Goal: Transaction & Acquisition: Purchase product/service

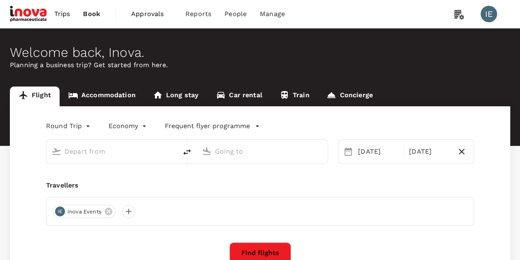
type input "Zurich, Switzerland (any)"
type input "Charles de Gaulle (CDG)"
type input "Zurich, Switzerland (any)"
type input "Charles de Gaulle (CDG)"
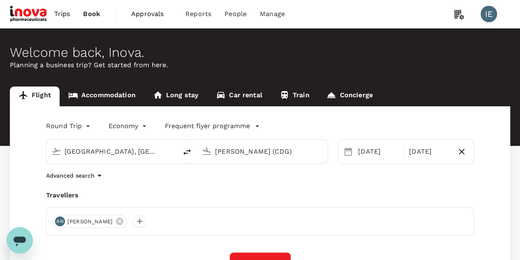
drag, startPoint x: 143, startPoint y: 150, endPoint x: 157, endPoint y: 148, distance: 13.8
click at [143, 150] on input "Zurich, Switzerland (any)" at bounding box center [112, 151] width 95 height 13
type input "s"
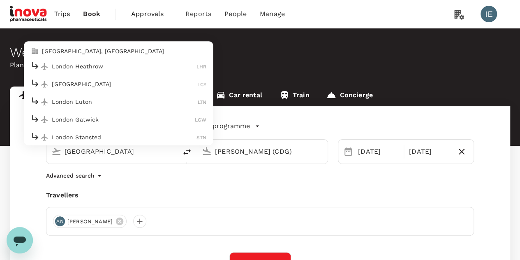
click at [70, 67] on p "London Heathrow" at bounding box center [124, 67] width 145 height 8
type input "London Heathrow (LHR)"
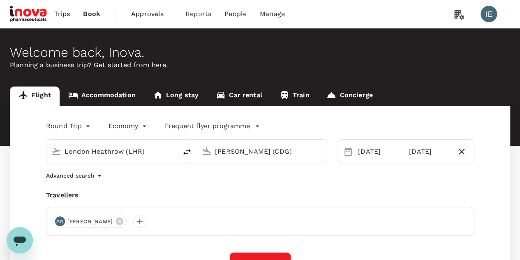
click at [262, 151] on input "Charles de Gaulle (CDG)" at bounding box center [262, 151] width 95 height 13
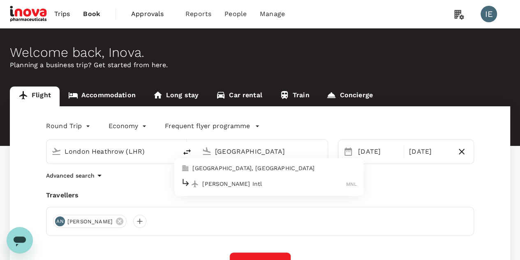
click at [232, 184] on p "[PERSON_NAME] Intl" at bounding box center [274, 183] width 144 height 8
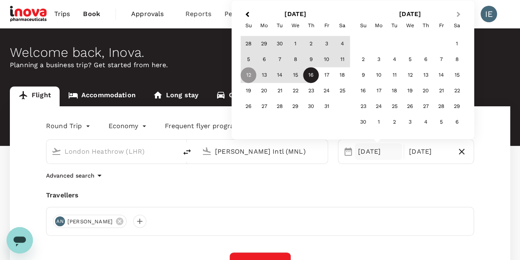
type input "[PERSON_NAME] Intl (MNL)"
click at [459, 14] on span "Next Month" at bounding box center [459, 14] width 0 height 9
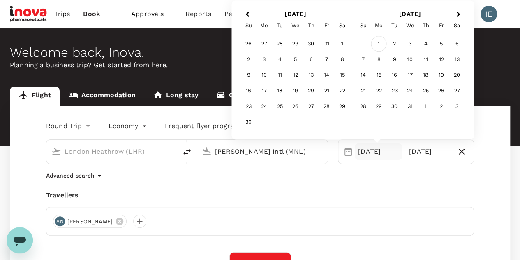
click at [378, 45] on div "1" at bounding box center [379, 44] width 16 height 16
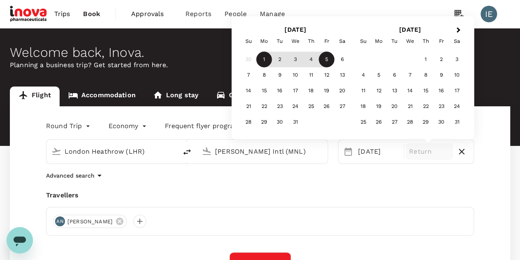
click at [324, 60] on div "5" at bounding box center [327, 60] width 16 height 16
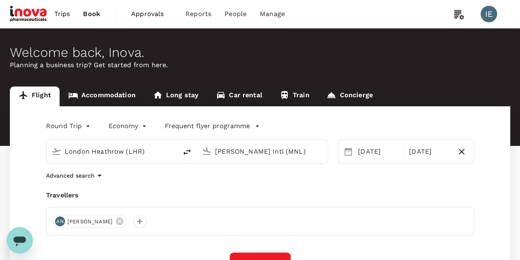
click at [232, 184] on div "Round Trip roundtrip Economy economy Frequent flyer programme London Heathrow (…" at bounding box center [260, 226] width 501 height 241
click at [127, 129] on body "Trips Book Approvals 0 Reports People Manage IE Welcome back , Inova . Planning…" at bounding box center [260, 199] width 520 height 399
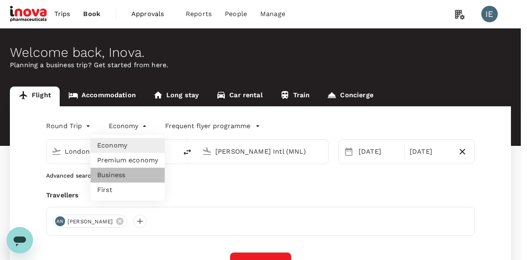
click at [113, 174] on li "Business" at bounding box center [128, 174] width 74 height 15
type input "business"
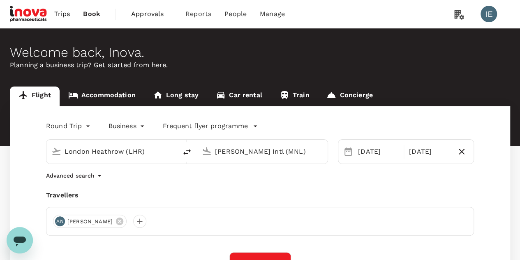
click at [222, 185] on div "Round Trip roundtrip Business business Frequent flyer programme London Heathrow…" at bounding box center [260, 226] width 501 height 241
click at [115, 221] on icon at bounding box center [119, 220] width 9 height 9
click at [60, 222] on div at bounding box center [59, 220] width 13 height 13
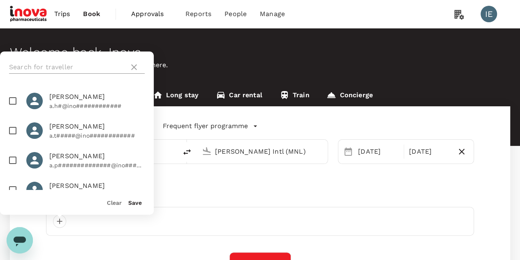
click at [58, 67] on input "text" at bounding box center [67, 66] width 117 height 13
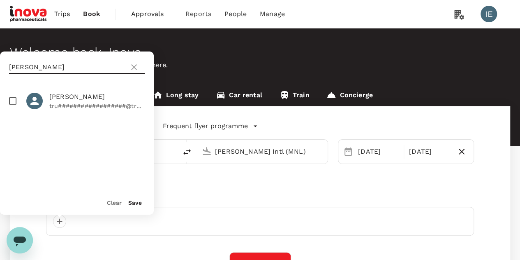
type input "toby"
click at [10, 99] on input "checkbox" at bounding box center [12, 100] width 17 height 17
checkbox input "true"
click at [133, 205] on button "Save" at bounding box center [135, 202] width 14 height 7
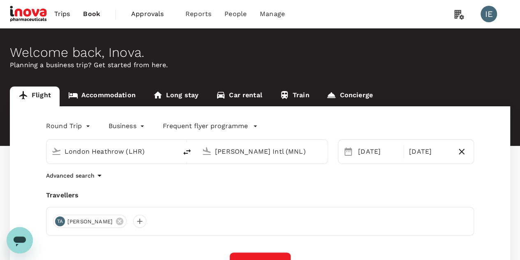
click at [211, 195] on div "Travellers" at bounding box center [260, 195] width 428 height 10
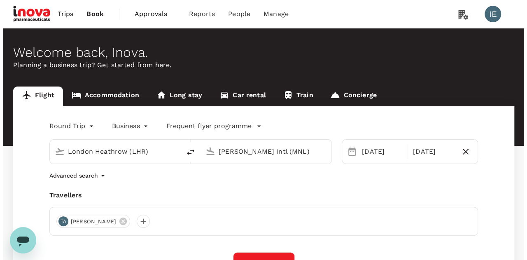
scroll to position [123, 0]
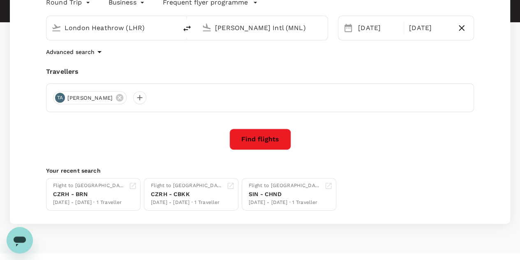
click at [268, 133] on button "Find flights" at bounding box center [261, 138] width 62 height 21
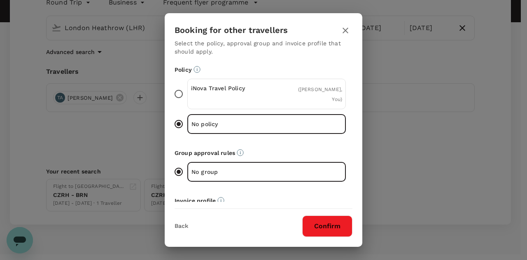
click at [183, 97] on input "iNova Travel Policy ( Toby Anderson, You )" at bounding box center [178, 93] width 17 height 17
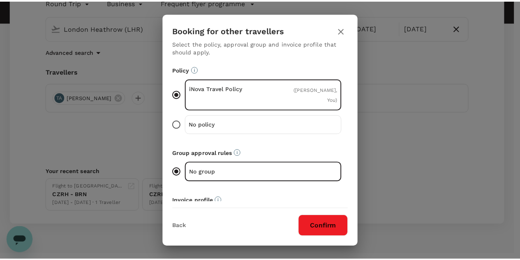
scroll to position [56, 0]
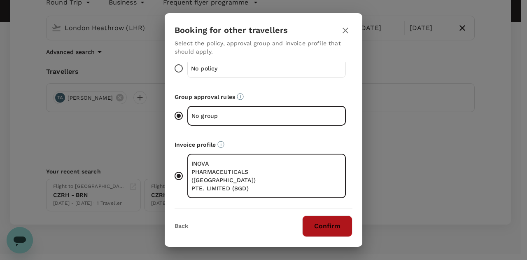
click at [327, 224] on button "Confirm" at bounding box center [327, 225] width 50 height 21
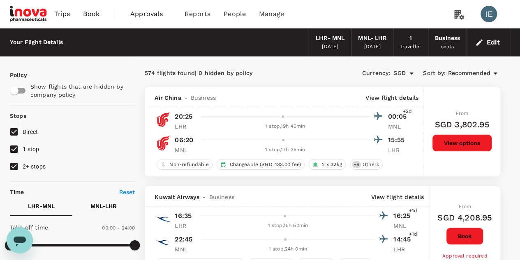
click at [16, 169] on input "2+ stops" at bounding box center [13, 166] width 17 height 17
checkbox input "false"
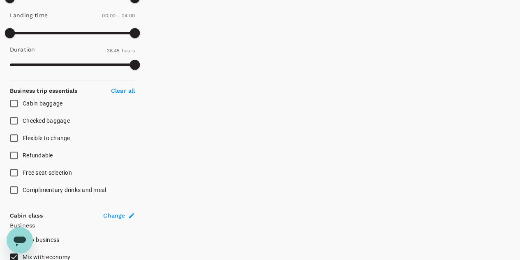
scroll to position [494, 0]
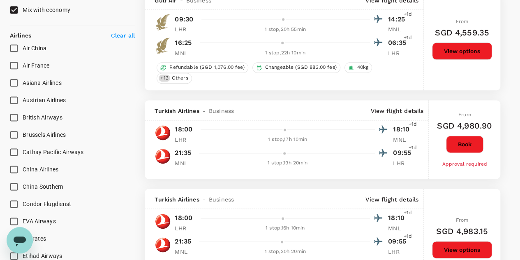
type input "SGD"
click at [12, 117] on input "British Airways" at bounding box center [13, 117] width 17 height 17
checkbox input "true"
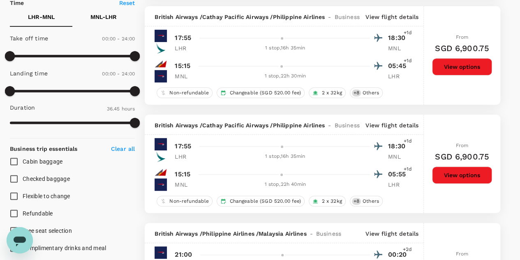
scroll to position [0, 0]
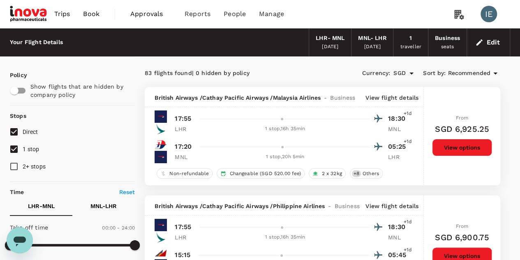
click at [482, 73] on span "Recommended" at bounding box center [469, 73] width 43 height 9
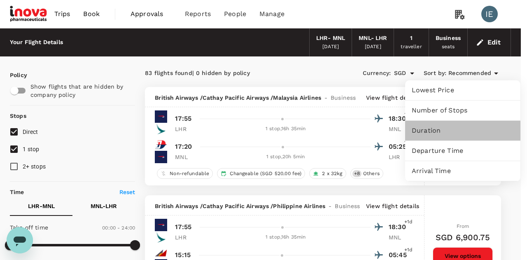
click at [423, 129] on span "Duration" at bounding box center [462, 130] width 102 height 10
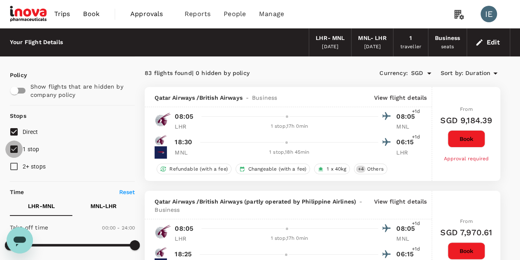
click at [14, 148] on input "1 stop" at bounding box center [13, 148] width 17 height 17
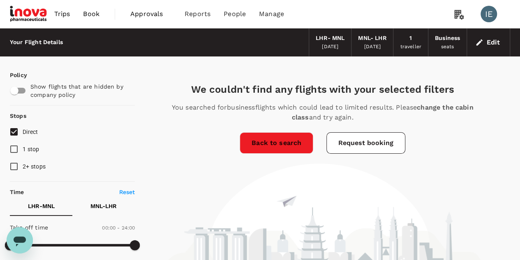
click at [13, 144] on input "1 stop" at bounding box center [13, 148] width 17 height 17
checkbox input "true"
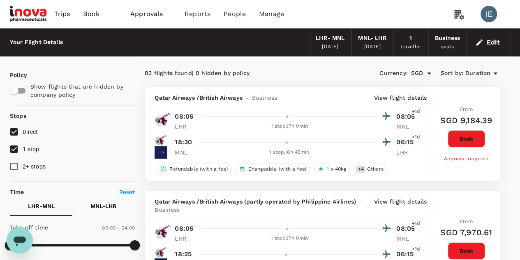
click at [494, 72] on icon at bounding box center [496, 73] width 4 height 2
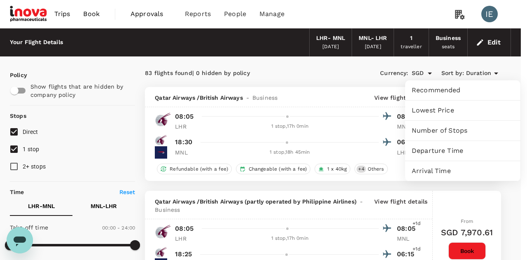
click at [440, 110] on span "Lowest Price" at bounding box center [462, 110] width 102 height 10
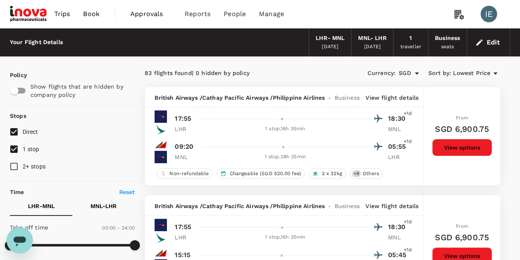
scroll to position [123, 0]
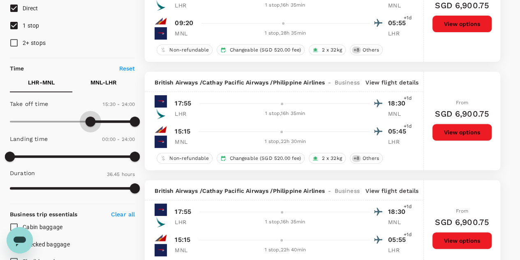
type input "870"
drag, startPoint x: 13, startPoint y: 121, endPoint x: 86, endPoint y: 119, distance: 73.3
click at [86, 119] on span at bounding box center [86, 121] width 10 height 10
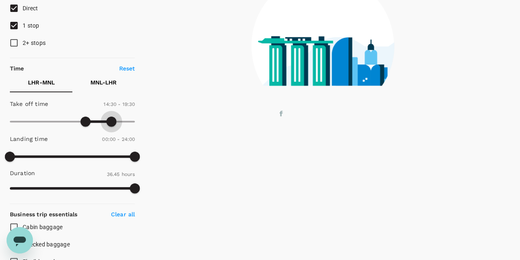
type input "1200"
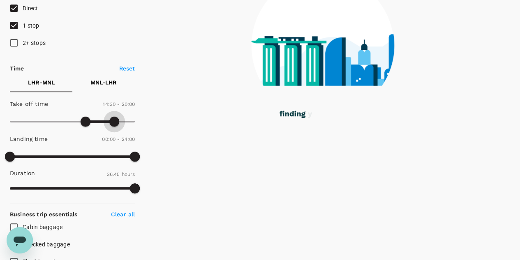
drag, startPoint x: 132, startPoint y: 120, endPoint x: 115, endPoint y: 121, distance: 17.7
click at [115, 121] on span at bounding box center [114, 121] width 10 height 10
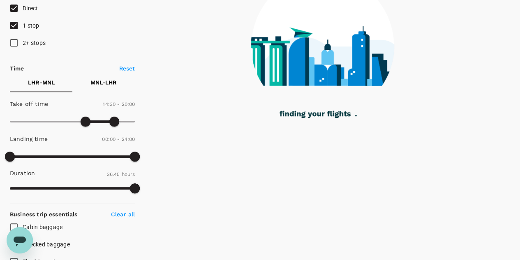
click at [108, 81] on p "MNL - LHR" at bounding box center [104, 82] width 26 height 8
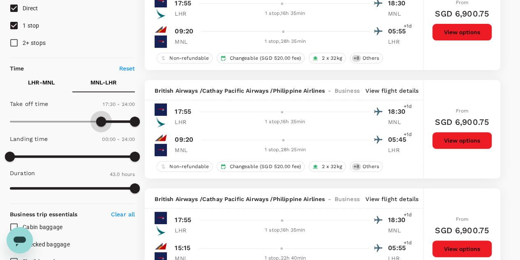
type input "990"
drag, startPoint x: 11, startPoint y: 122, endPoint x: 96, endPoint y: 123, distance: 85.2
click at [96, 123] on span at bounding box center [96, 121] width 10 height 10
type input "1350"
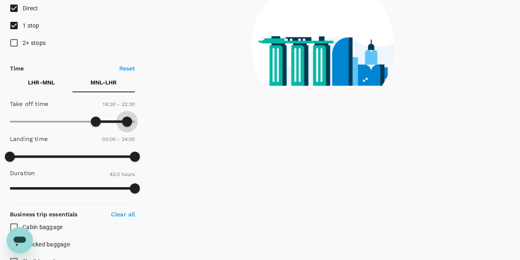
drag, startPoint x: 132, startPoint y: 123, endPoint x: 128, endPoint y: 124, distance: 5.0
click at [128, 124] on span at bounding box center [127, 121] width 10 height 10
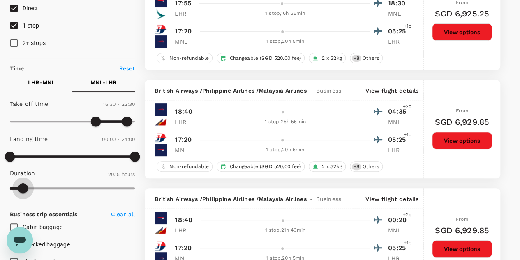
type input "1165"
drag, startPoint x: 137, startPoint y: 186, endPoint x: 19, endPoint y: 200, distance: 119.2
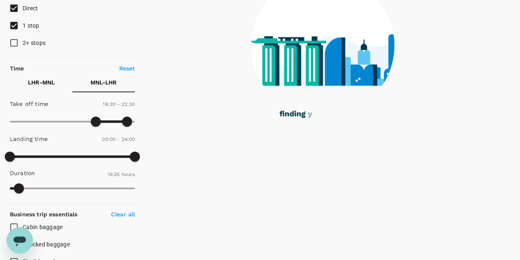
click at [42, 80] on p "LHR - MNL" at bounding box center [41, 82] width 27 height 8
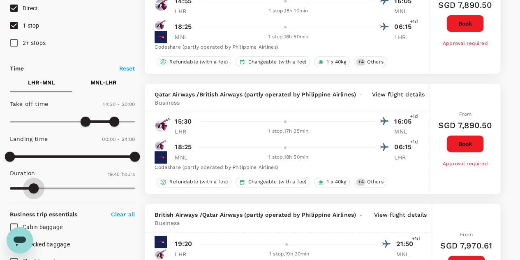
type input "1223"
drag, startPoint x: 135, startPoint y: 189, endPoint x: 37, endPoint y: 195, distance: 97.7
click at [37, 193] on span at bounding box center [37, 188] width 10 height 10
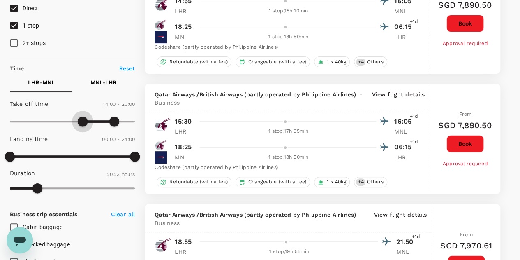
type input "690"
drag, startPoint x: 89, startPoint y: 121, endPoint x: 71, endPoint y: 125, distance: 18.9
click at [71, 125] on span at bounding box center [70, 121] width 10 height 10
type input "1410"
drag, startPoint x: 116, startPoint y: 121, endPoint x: 132, endPoint y: 121, distance: 16.5
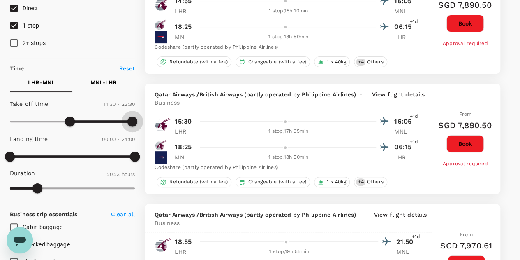
click at [132, 121] on span at bounding box center [133, 121] width 10 height 10
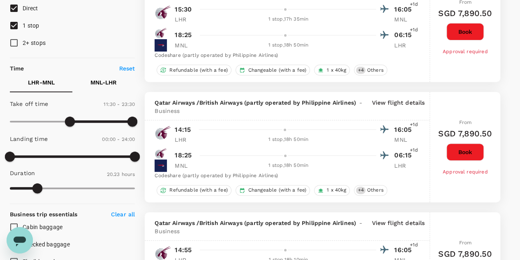
click at [47, 83] on p "LHR - MNL" at bounding box center [41, 82] width 27 height 8
type input "1430"
drag, startPoint x: 40, startPoint y: 187, endPoint x: 58, endPoint y: 186, distance: 18.1
click at [58, 186] on span at bounding box center [58, 188] width 10 height 10
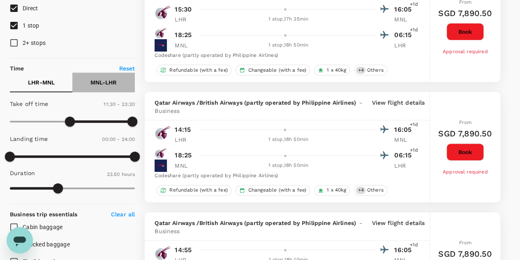
click at [101, 85] on p "MNL - LHR" at bounding box center [104, 82] width 26 height 8
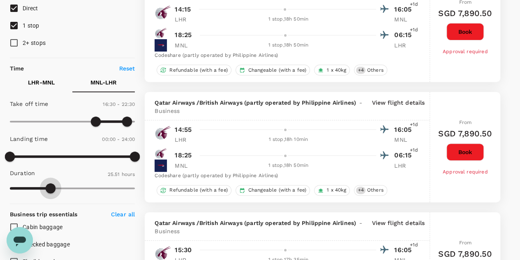
type input "1561"
drag, startPoint x: 20, startPoint y: 186, endPoint x: 51, endPoint y: 187, distance: 31.7
click at [51, 187] on span at bounding box center [51, 188] width 10 height 10
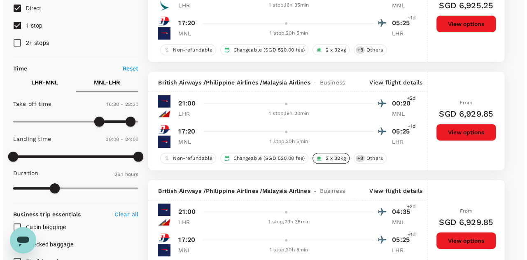
scroll to position [0, 0]
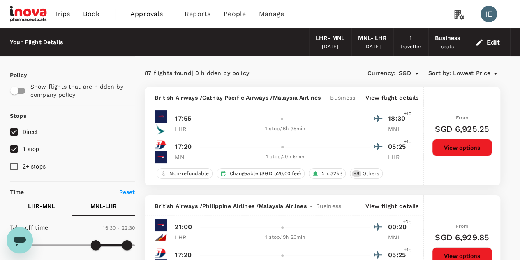
click at [390, 100] on p "View flight details" at bounding box center [392, 97] width 53 height 8
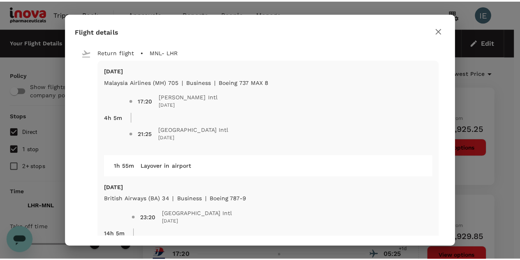
scroll to position [303, 0]
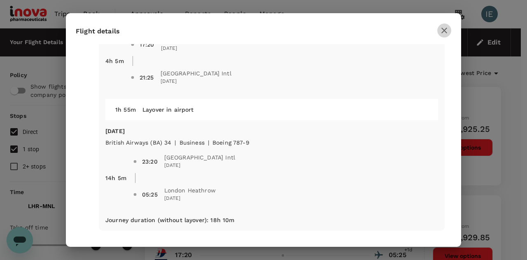
click at [443, 33] on icon "button" at bounding box center [444, 31] width 10 height 10
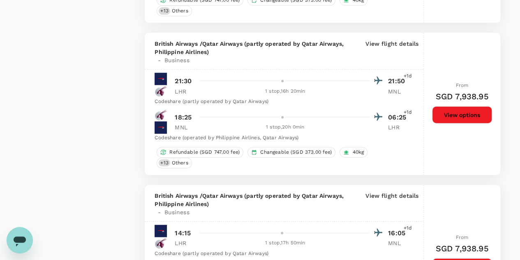
scroll to position [2566, 0]
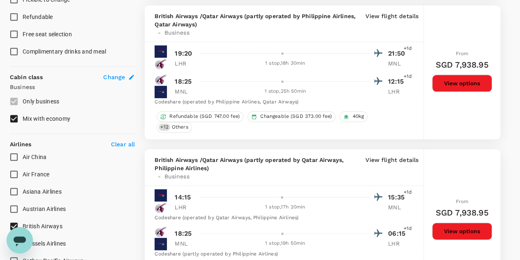
scroll to position [494, 0]
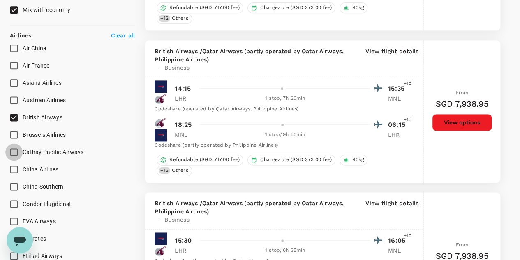
click at [16, 149] on input "Cathay Pacific Airways" at bounding box center [13, 151] width 17 height 17
checkbox input "true"
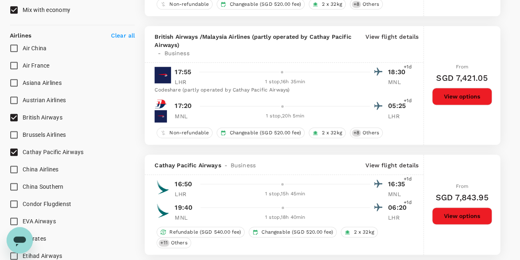
click at [397, 161] on p "View flight details" at bounding box center [392, 165] width 53 height 8
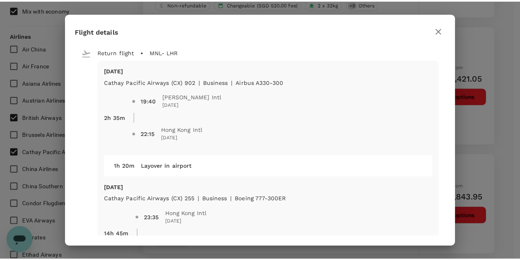
scroll to position [303, 0]
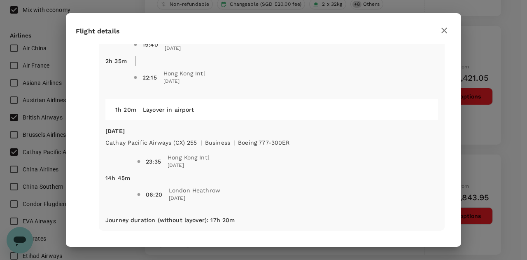
click at [444, 32] on icon "button" at bounding box center [444, 31] width 10 height 10
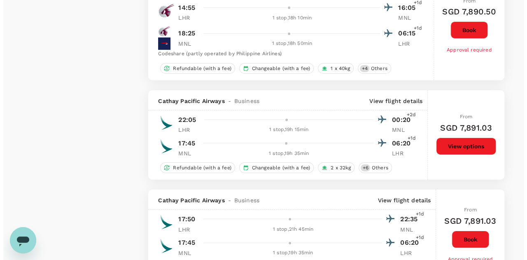
scroll to position [1481, 0]
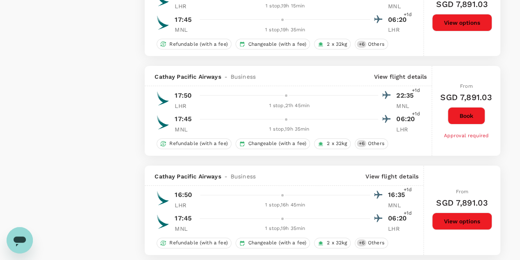
click at [396, 172] on p "View flight details" at bounding box center [392, 176] width 53 height 8
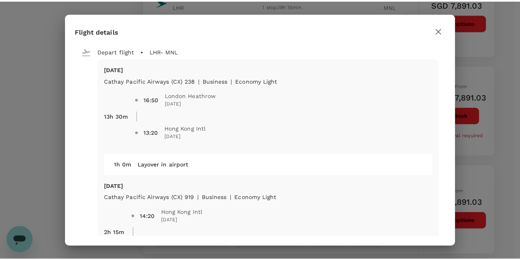
scroll to position [123, 0]
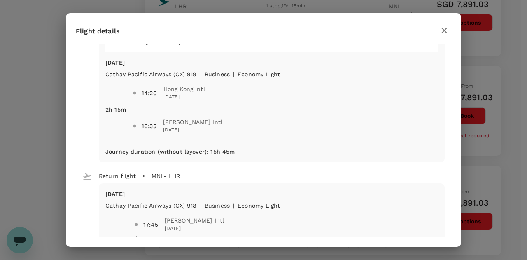
click at [447, 33] on icon "button" at bounding box center [444, 31] width 10 height 10
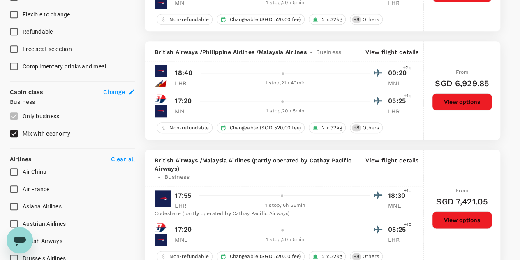
scroll to position [0, 0]
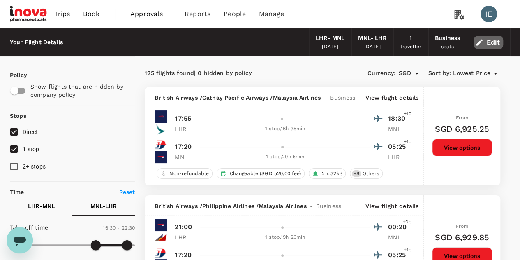
click at [499, 40] on button "Edit" at bounding box center [489, 42] width 30 height 13
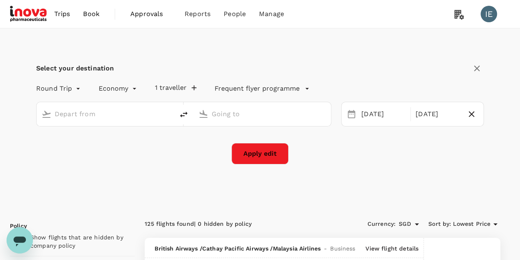
type input "business"
type input "London Heathrow (LHR)"
type input "[PERSON_NAME] Intl (MNL)"
click at [377, 116] on div "01 Dec" at bounding box center [383, 114] width 51 height 16
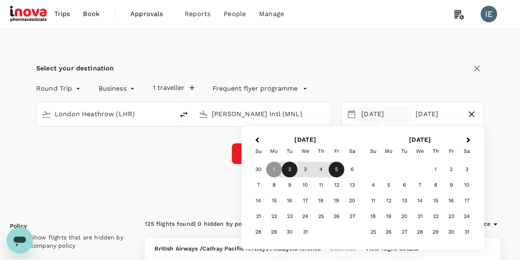
click at [292, 168] on div "2" at bounding box center [290, 170] width 16 height 16
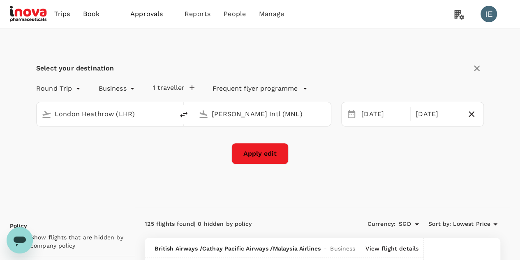
click at [152, 167] on div "Select your destination Round Trip roundtrip Business business 1 traveller Freq…" at bounding box center [260, 117] width 501 height 179
click at [274, 152] on button "Apply edit" at bounding box center [260, 153] width 57 height 21
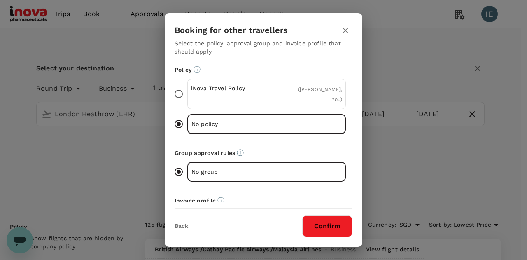
click at [308, 230] on button "Confirm" at bounding box center [327, 225] width 50 height 21
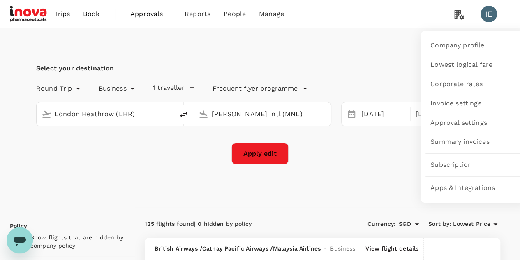
checkbox input "false"
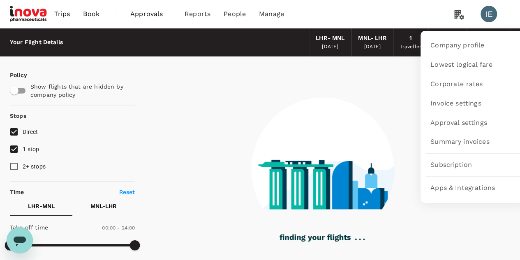
type input "1770"
checkbox input "true"
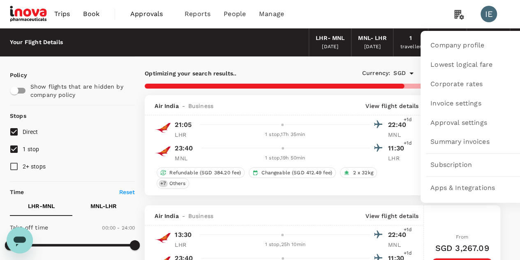
checkbox input "false"
checkbox input "true"
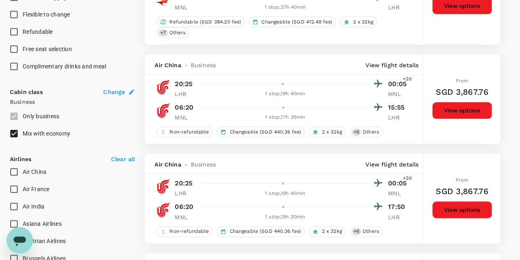
scroll to position [494, 0]
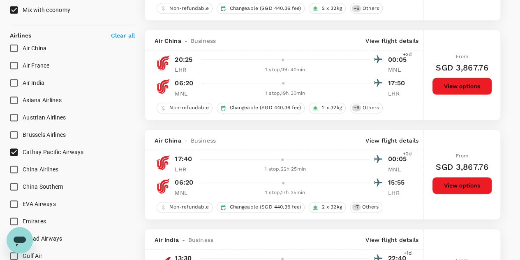
type input "2350"
checkbox input "true"
checkbox input "false"
checkbox input "true"
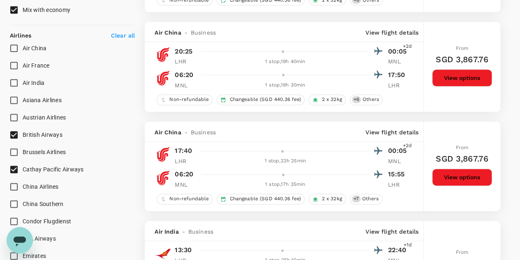
click at [12, 135] on input "British Airways" at bounding box center [13, 134] width 17 height 17
checkbox input "true"
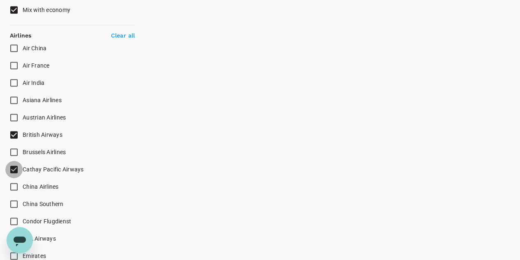
click at [12, 170] on input "Cathay Pacific Airways" at bounding box center [13, 168] width 17 height 17
click at [12, 166] on input "Cathay Pacific Airways" at bounding box center [13, 168] width 17 height 17
checkbox input "true"
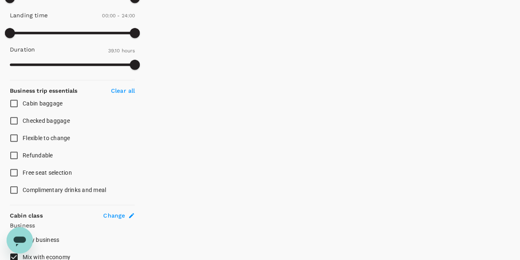
scroll to position [123, 0]
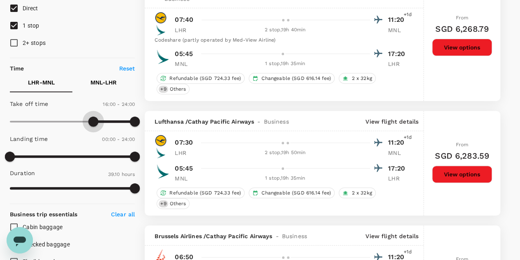
type input "990"
drag, startPoint x: 11, startPoint y: 123, endPoint x: 95, endPoint y: 117, distance: 84.5
click at [95, 117] on span at bounding box center [96, 121] width 10 height 10
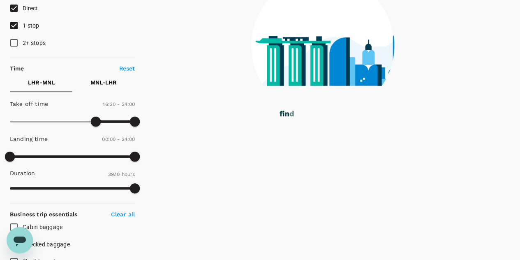
click at [98, 84] on p "MNL - LHR" at bounding box center [104, 82] width 26 height 8
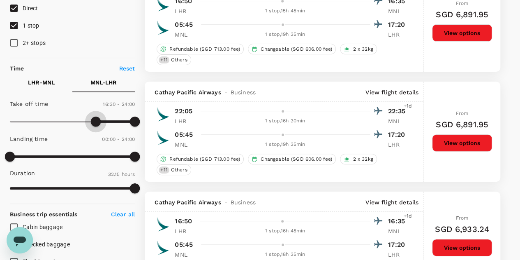
type input "930"
drag, startPoint x: 7, startPoint y: 121, endPoint x: 91, endPoint y: 124, distance: 83.6
click at [91, 124] on span at bounding box center [91, 121] width 10 height 10
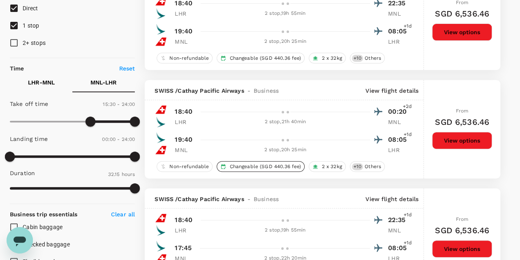
scroll to position [0, 0]
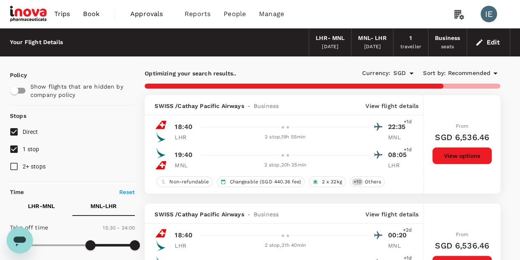
click at [15, 148] on input "1 stop" at bounding box center [13, 148] width 17 height 17
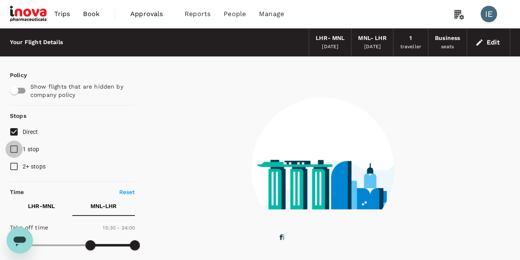
click at [15, 148] on input "1 stop" at bounding box center [13, 148] width 17 height 17
checkbox input "true"
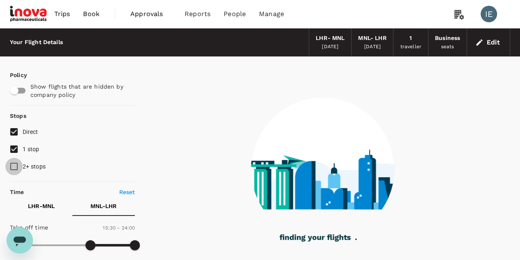
click at [14, 162] on input "2+ stops" at bounding box center [13, 166] width 17 height 17
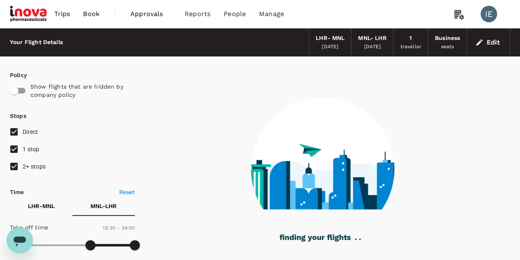
click at [12, 167] on input "2+ stops" at bounding box center [13, 166] width 17 height 17
checkbox input "false"
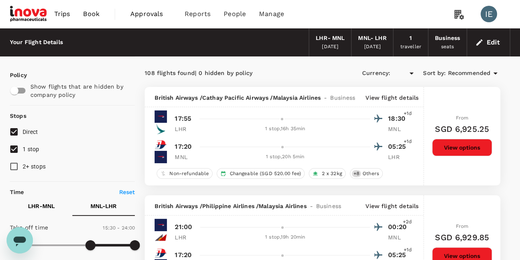
type input "SGD"
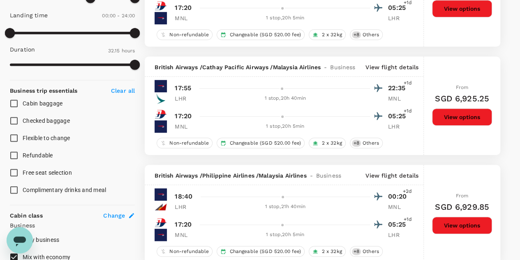
scroll to position [123, 0]
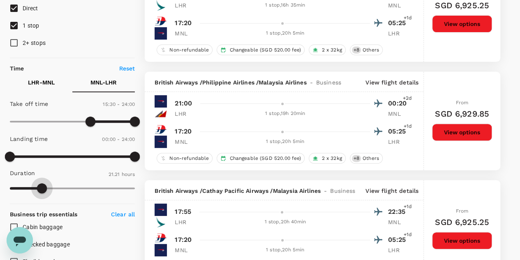
type input "1315"
drag, startPoint x: 133, startPoint y: 184, endPoint x: 47, endPoint y: 195, distance: 87.0
click at [47, 193] on span at bounding box center [47, 188] width 10 height 10
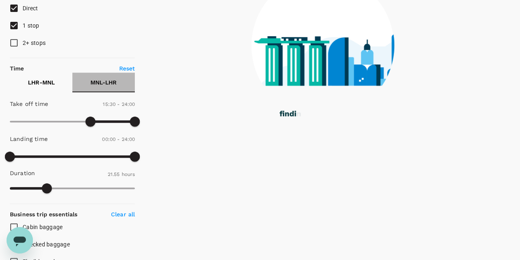
click at [93, 85] on p "MNL - LHR" at bounding box center [104, 82] width 26 height 8
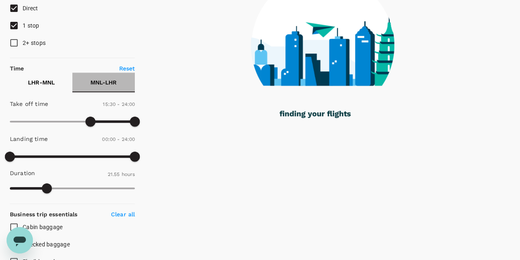
click at [107, 80] on p "MNL - LHR" at bounding box center [104, 82] width 26 height 8
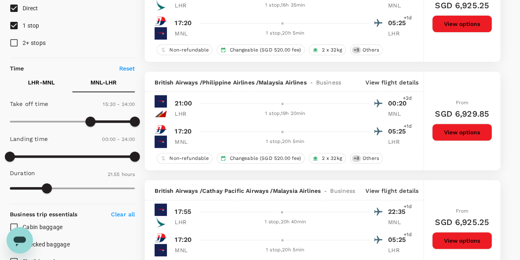
click at [35, 83] on p "LHR - MNL" at bounding box center [41, 82] width 27 height 8
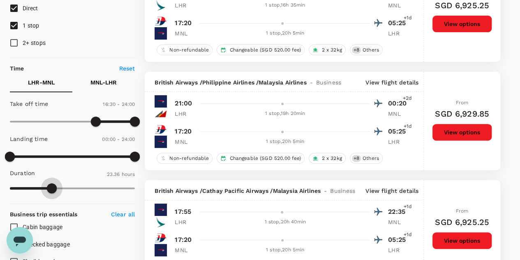
type input "1398"
drag, startPoint x: 132, startPoint y: 187, endPoint x: 50, endPoint y: 187, distance: 81.5
click at [50, 187] on span at bounding box center [50, 188] width 10 height 10
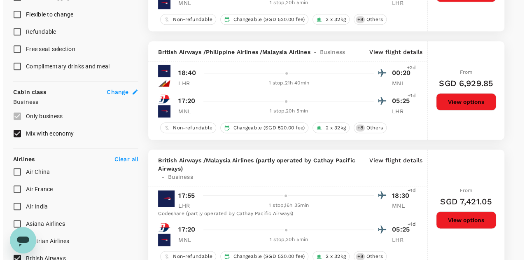
scroll to position [617, 0]
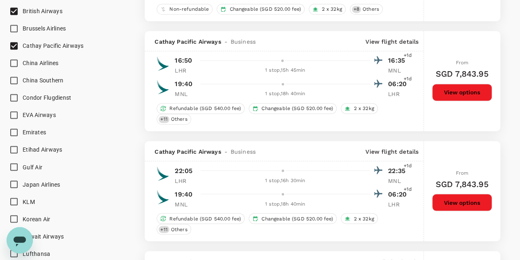
click at [382, 40] on p "View flight details" at bounding box center [392, 41] width 53 height 8
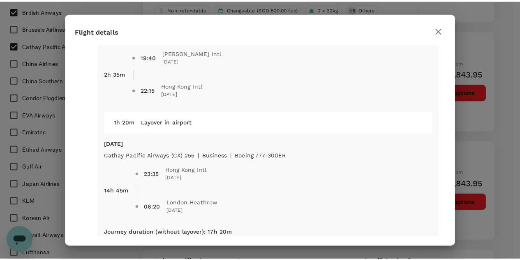
scroll to position [303, 0]
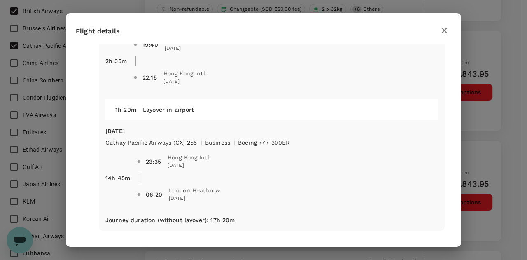
click at [445, 28] on icon "button" at bounding box center [444, 31] width 10 height 10
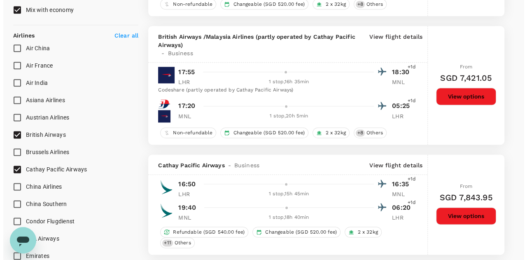
scroll to position [617, 0]
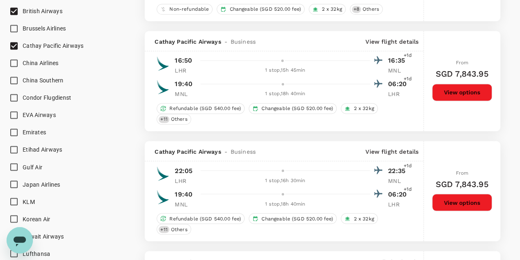
click at [395, 43] on p "View flight details" at bounding box center [392, 41] width 53 height 8
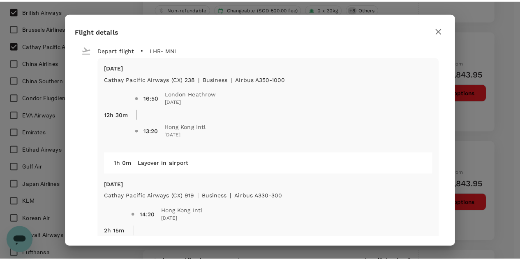
scroll to position [0, 0]
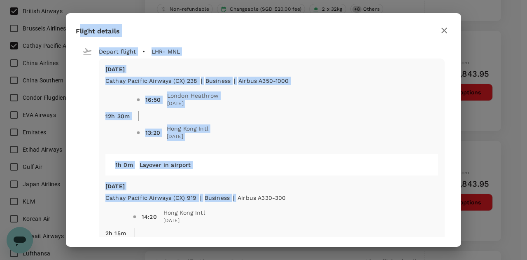
drag, startPoint x: 79, startPoint y: 30, endPoint x: 233, endPoint y: 192, distance: 223.5
click at [233, 192] on div "Flight details Depart flight LHR - MNL Tue, 02 Dec Cathay Pacific Airways (CX) …" at bounding box center [263, 129] width 395 height 233
click at [184, 61] on div "Tue, 02 Dec Cathay Pacific Airways (CX) 238 | business | Airbus A350-1000 12h 3…" at bounding box center [272, 171] width 346 height 227
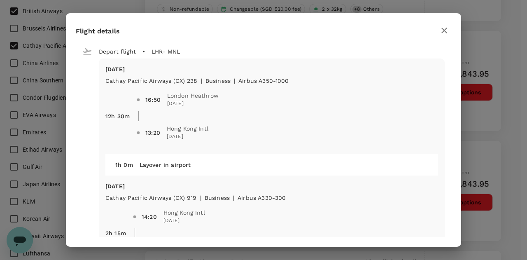
drag, startPoint x: 77, startPoint y: 30, endPoint x: 284, endPoint y: 227, distance: 285.8
click at [284, 227] on div "Flight details Depart flight LHR - MNL Tue, 02 Dec Cathay Pacific Airways (CX) …" at bounding box center [263, 129] width 395 height 233
click at [368, 57] on div "Depart flight LHR - MNL" at bounding box center [260, 47] width 369 height 21
click at [444, 32] on icon "button" at bounding box center [444, 31] width 10 height 10
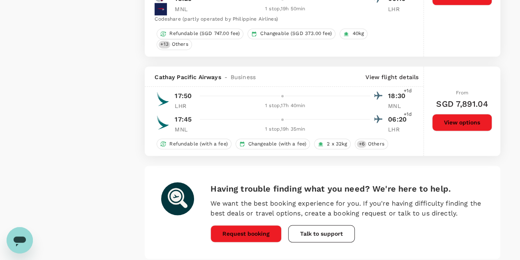
scroll to position [2098, 0]
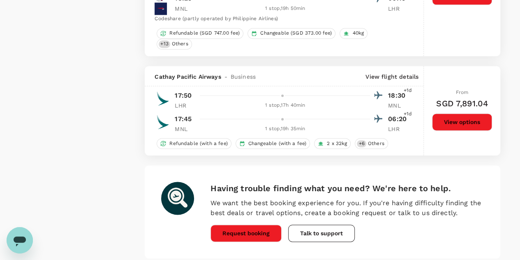
drag, startPoint x: 206, startPoint y: 254, endPoint x: 243, endPoint y: 214, distance: 55.0
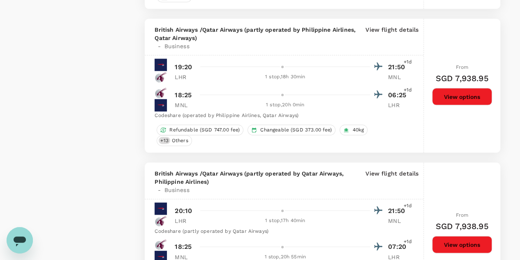
scroll to position [2432, 0]
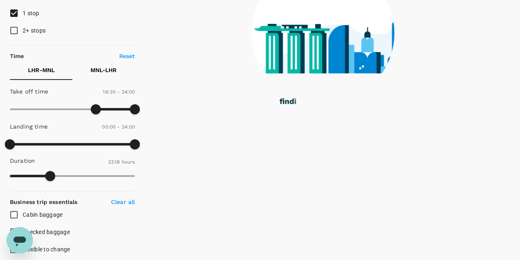
scroll to position [0, 0]
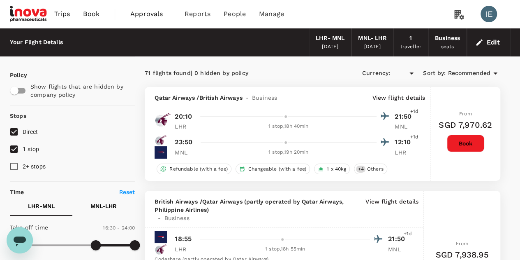
type input "SGD"
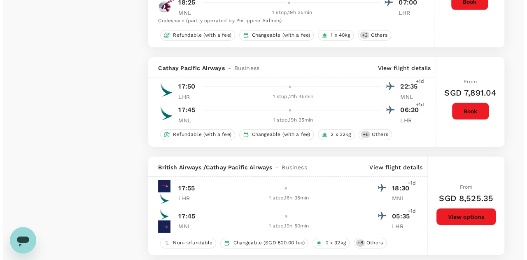
scroll to position [1358, 0]
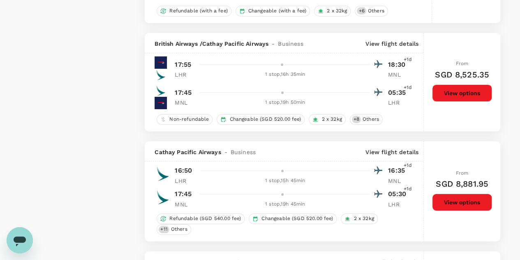
click at [384, 39] on p "View flight details" at bounding box center [392, 43] width 53 height 8
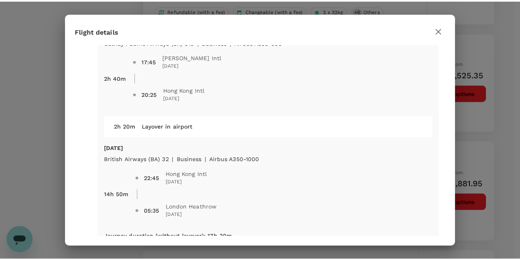
scroll to position [303, 0]
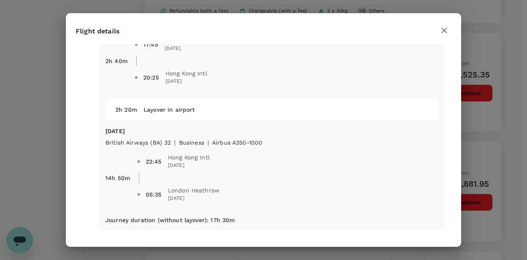
click at [439, 36] on div at bounding box center [444, 30] width 14 height 14
click at [443, 32] on icon "button" at bounding box center [444, 31] width 10 height 10
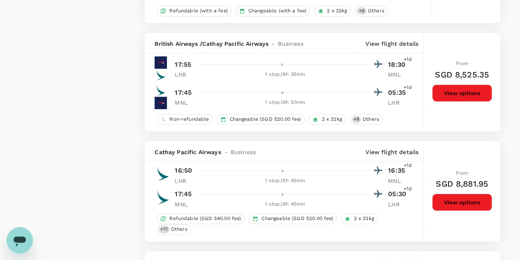
scroll to position [1477, 0]
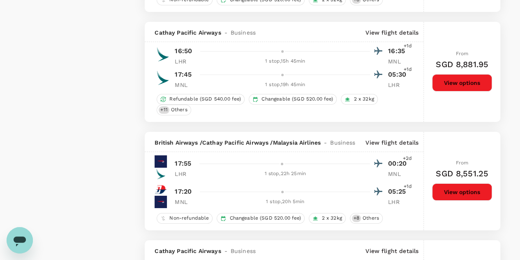
click at [461, 74] on button "View options" at bounding box center [462, 82] width 60 height 17
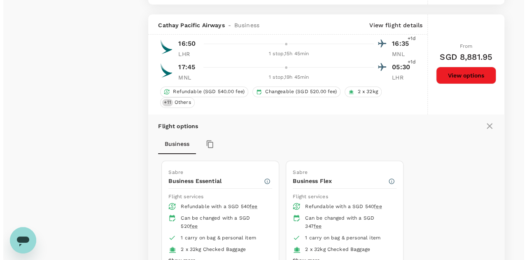
scroll to position [1361, 0]
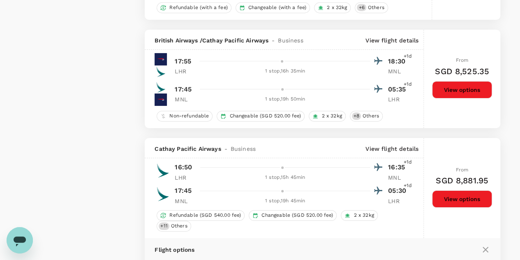
click at [392, 36] on p "View flight details" at bounding box center [392, 40] width 53 height 8
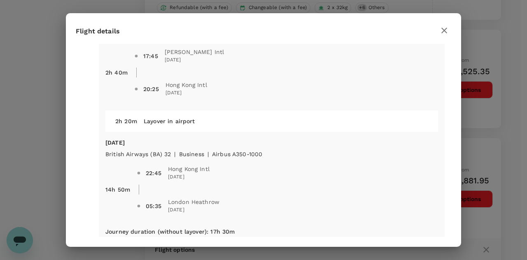
scroll to position [303, 0]
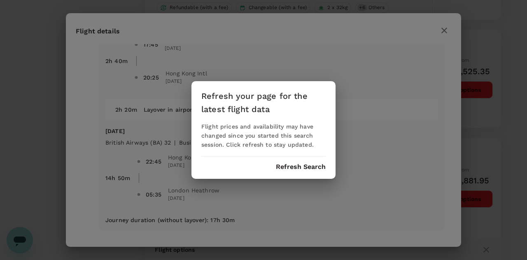
drag, startPoint x: 307, startPoint y: 167, endPoint x: 312, endPoint y: 164, distance: 5.9
click at [307, 167] on button "Refresh Search" at bounding box center [301, 166] width 50 height 7
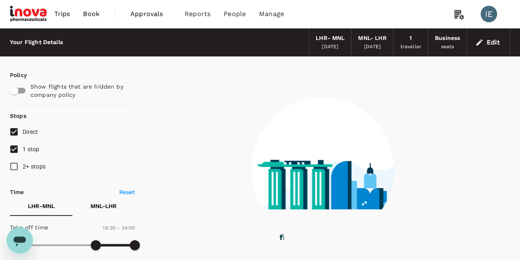
type input "1398"
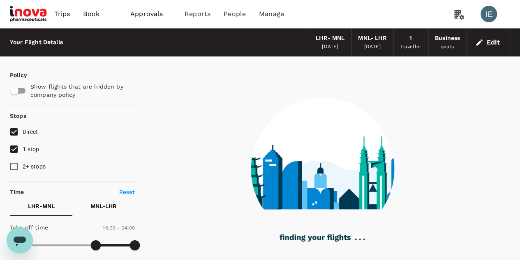
checkbox input "false"
checkbox input "true"
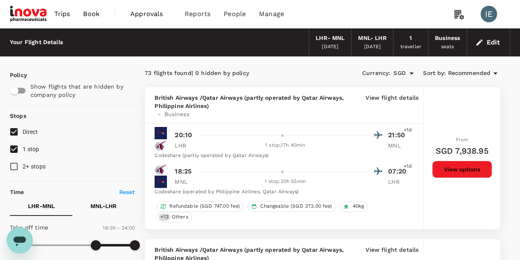
click at [455, 71] on span "Recommended" at bounding box center [469, 73] width 43 height 9
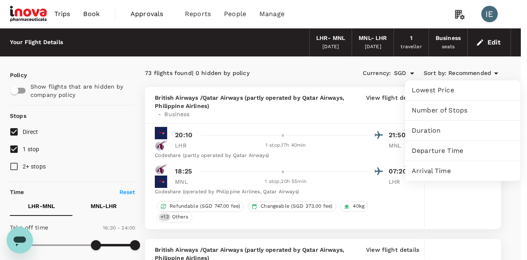
click at [419, 93] on span "Lowest Price" at bounding box center [462, 90] width 102 height 10
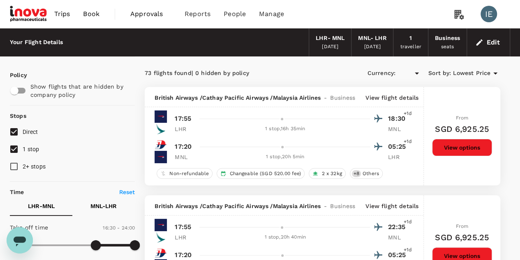
type input "SGD"
click at [398, 95] on p "View flight details" at bounding box center [392, 97] width 53 height 8
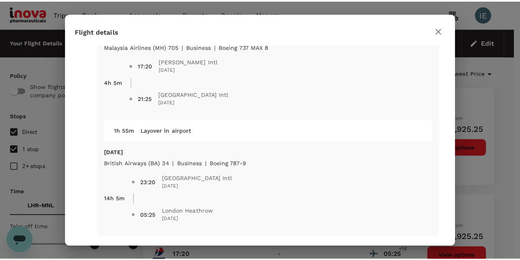
scroll to position [303, 0]
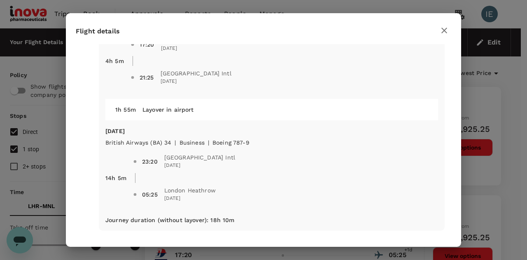
click at [446, 32] on icon "button" at bounding box center [444, 31] width 10 height 10
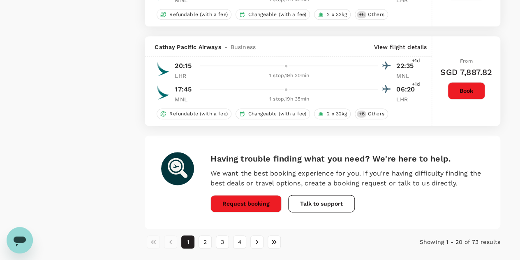
scroll to position [2098, 0]
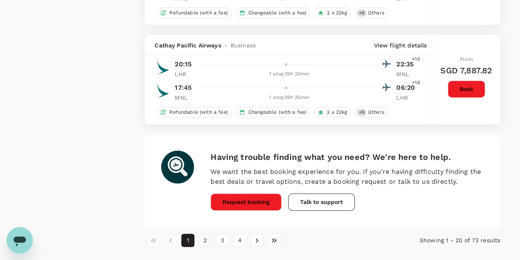
click at [209, 233] on button "2" at bounding box center [205, 239] width 13 height 13
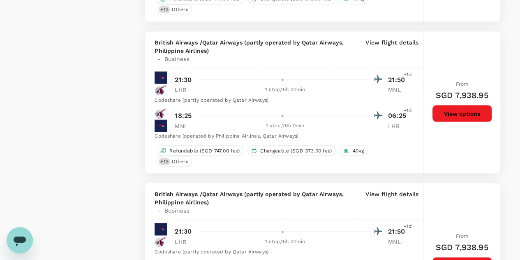
scroll to position [2432, 0]
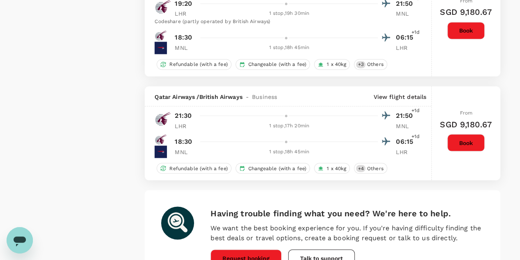
scroll to position [2291, 0]
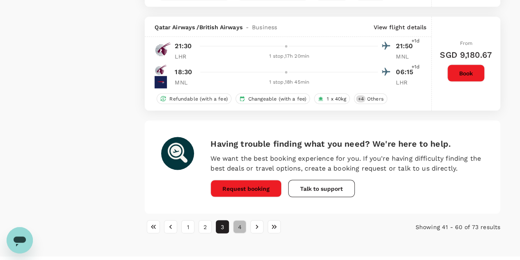
click at [237, 220] on button "4" at bounding box center [239, 226] width 13 height 13
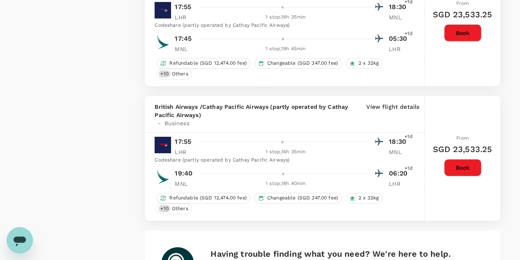
scroll to position [1414, 0]
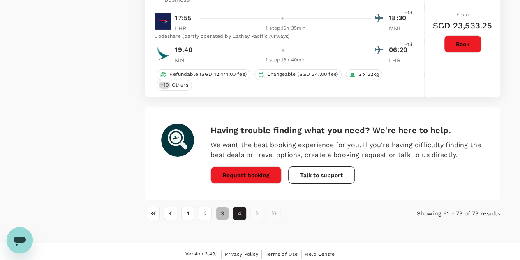
click at [224, 210] on button "3" at bounding box center [222, 213] width 13 height 13
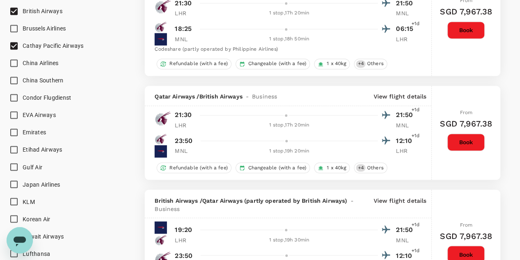
scroll to position [494, 0]
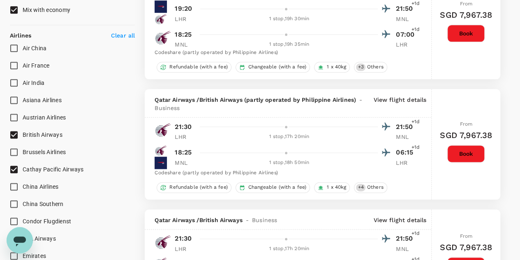
click at [17, 168] on input "Cathay Pacific Airways" at bounding box center [13, 168] width 17 height 17
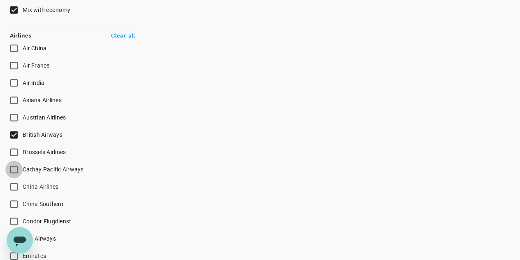
click at [14, 167] on input "Cathay Pacific Airways" at bounding box center [13, 168] width 17 height 17
checkbox input "true"
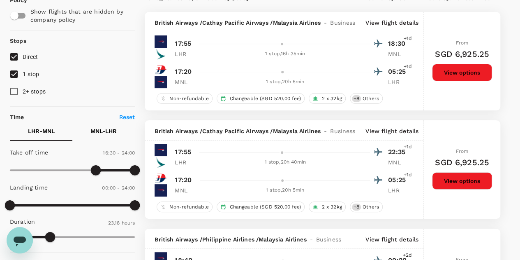
scroll to position [0, 0]
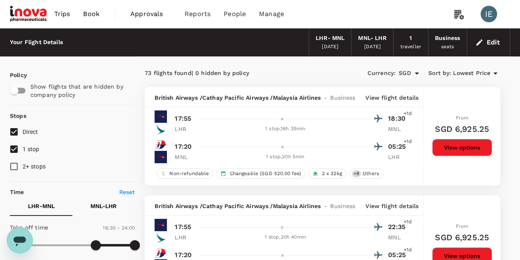
click at [481, 146] on button "View options" at bounding box center [462, 147] width 60 height 17
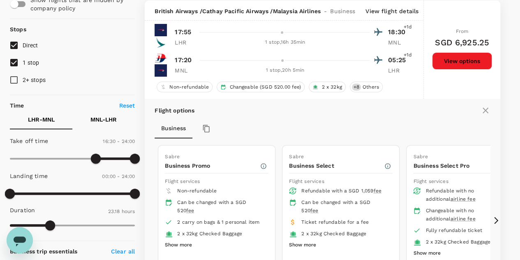
scroll to position [210, 0]
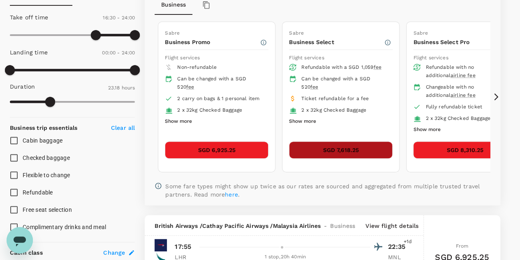
click at [350, 151] on button "SGD 7,618.25" at bounding box center [341, 149] width 104 height 17
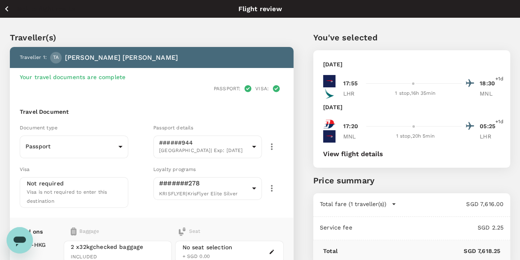
click at [383, 155] on button "View flight details" at bounding box center [353, 153] width 60 height 7
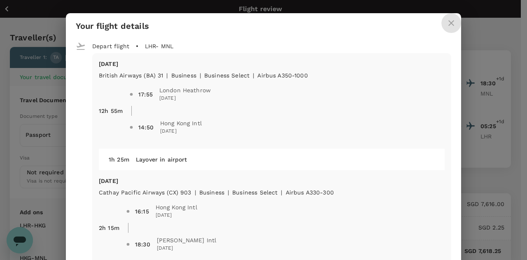
click at [447, 21] on icon "close" at bounding box center [451, 23] width 10 height 10
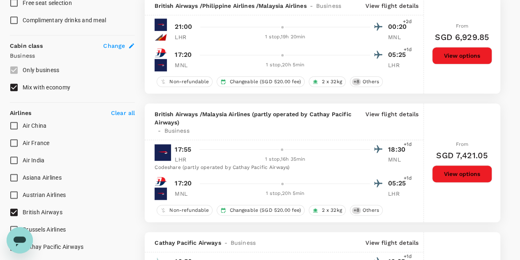
scroll to position [540, 0]
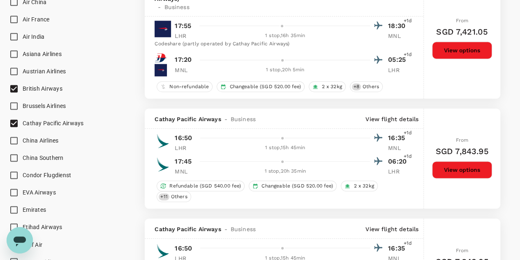
click at [454, 168] on button "View options" at bounding box center [462, 169] width 60 height 17
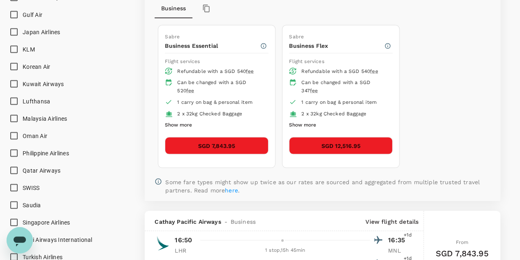
scroll to position [522, 0]
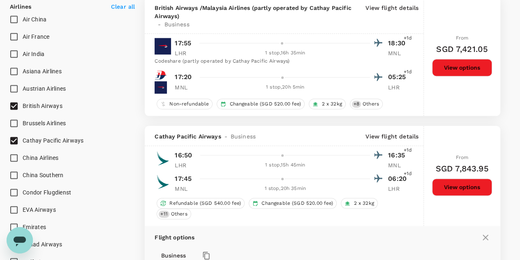
click at [485, 237] on icon at bounding box center [486, 237] width 10 height 10
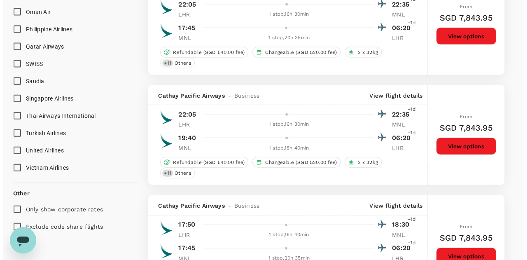
scroll to position [1016, 0]
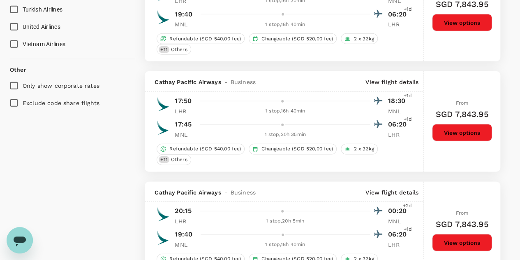
click at [376, 78] on p "View flight details" at bounding box center [392, 82] width 53 height 8
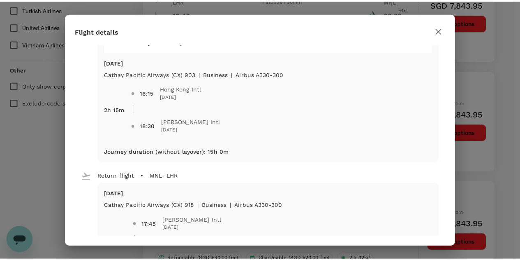
scroll to position [247, 0]
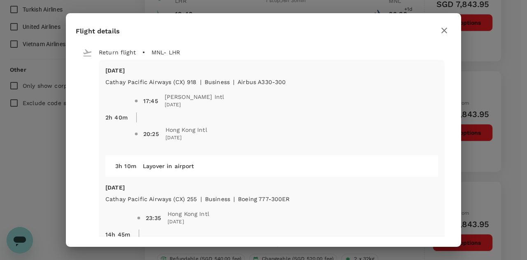
click at [447, 35] on icon "button" at bounding box center [444, 31] width 10 height 10
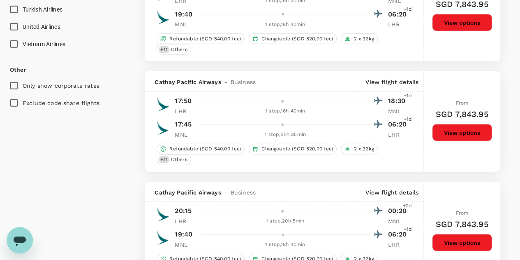
click at [415, 189] on p "View flight details" at bounding box center [392, 192] width 53 height 8
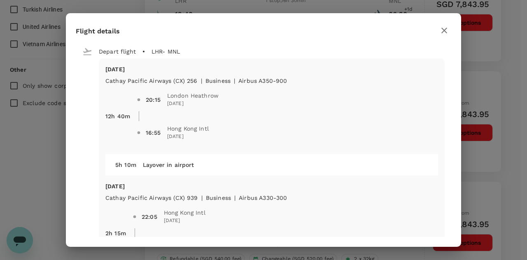
click at [443, 32] on icon "button" at bounding box center [444, 31] width 6 height 6
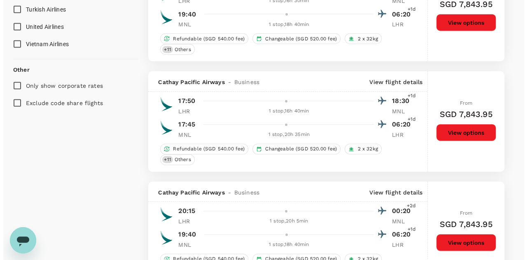
scroll to position [1140, 0]
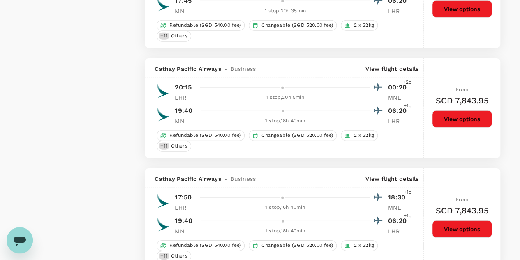
click at [397, 174] on p "View flight details" at bounding box center [392, 178] width 53 height 8
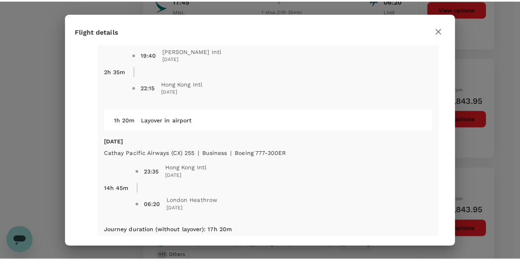
scroll to position [303, 0]
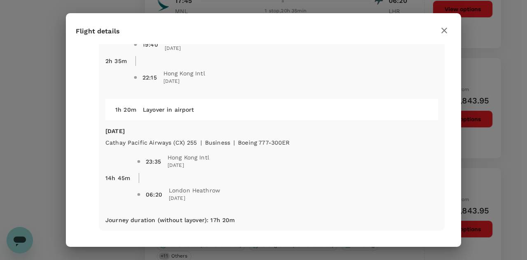
drag, startPoint x: 443, startPoint y: 30, endPoint x: 443, endPoint y: 34, distance: 4.5
click at [443, 30] on icon "button" at bounding box center [444, 31] width 6 height 6
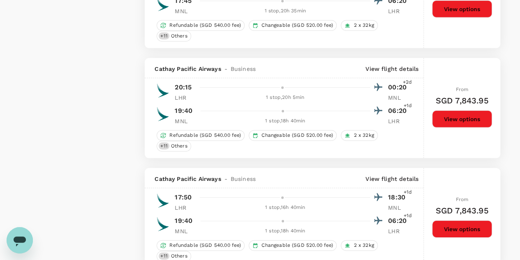
scroll to position [1263, 0]
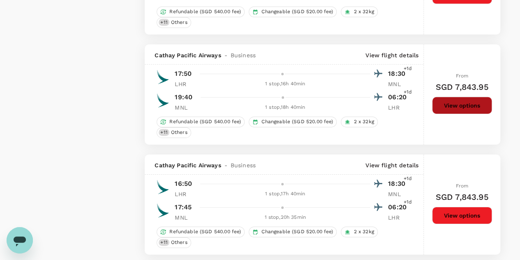
click at [448, 101] on button "View options" at bounding box center [462, 105] width 60 height 17
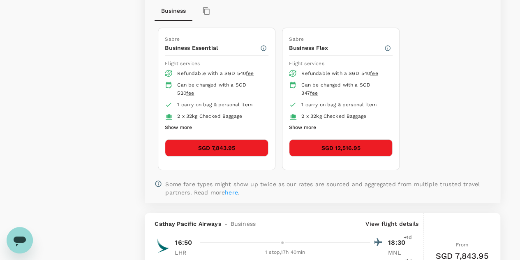
scroll to position [1179, 0]
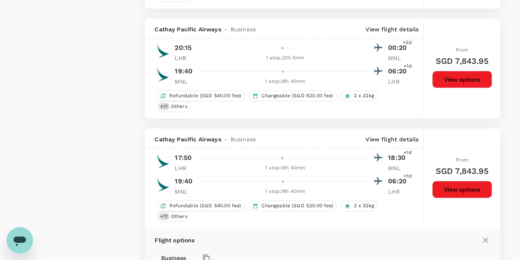
click at [485, 235] on icon at bounding box center [486, 240] width 10 height 10
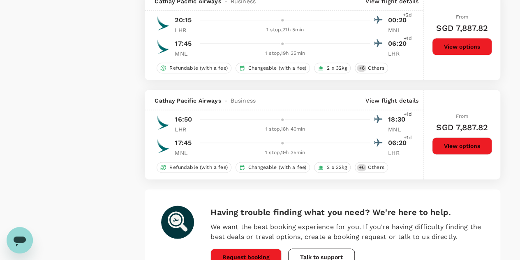
scroll to position [2122, 0]
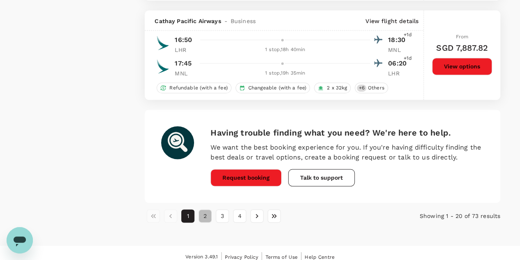
click at [207, 209] on button "2" at bounding box center [205, 215] width 13 height 13
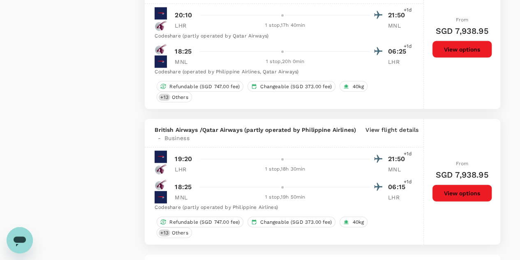
scroll to position [2432, 0]
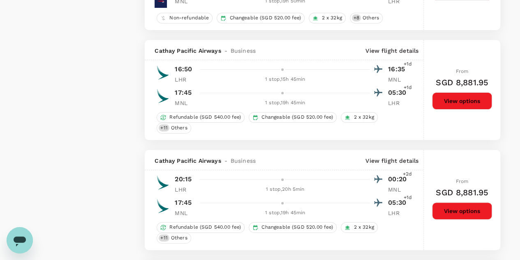
scroll to position [1481, 0]
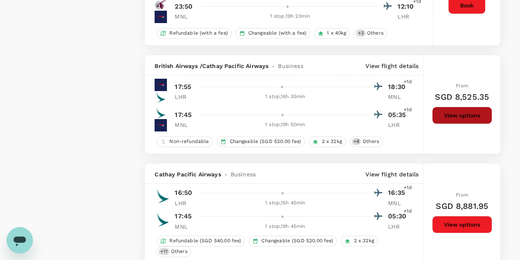
click at [439, 107] on button "View options" at bounding box center [462, 115] width 60 height 17
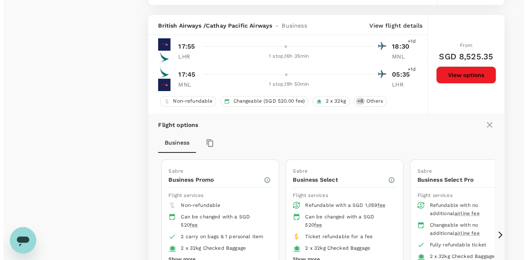
scroll to position [1398, 0]
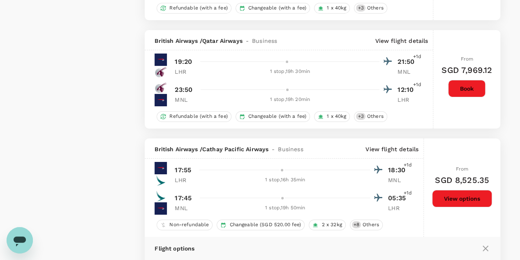
click at [405, 145] on p "View flight details" at bounding box center [392, 149] width 53 height 8
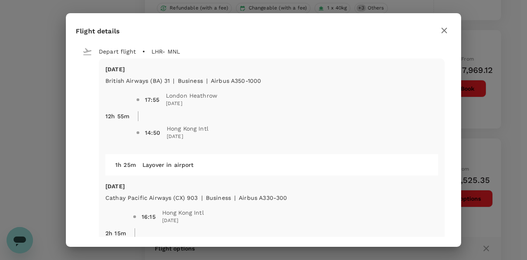
scroll to position [123, 0]
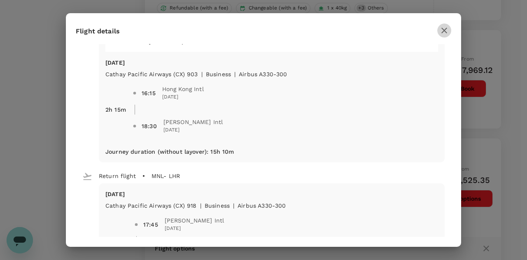
click at [445, 33] on icon "button" at bounding box center [444, 31] width 10 height 10
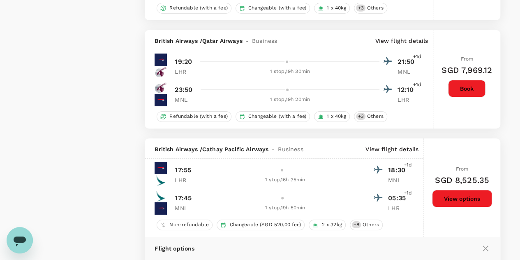
click at [389, 145] on p "View flight details" at bounding box center [392, 149] width 53 height 8
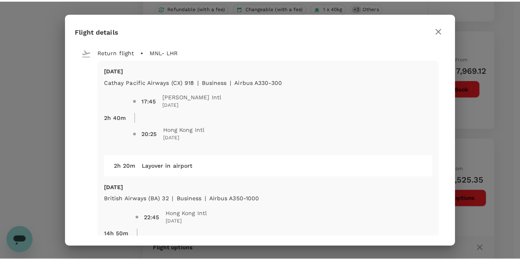
scroll to position [303, 0]
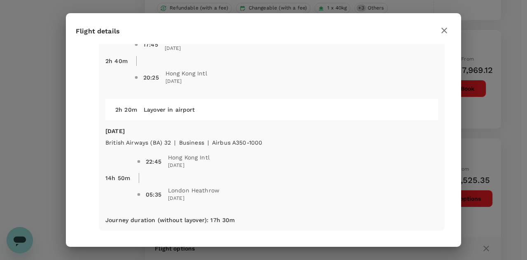
click at [444, 34] on icon "button" at bounding box center [444, 31] width 10 height 10
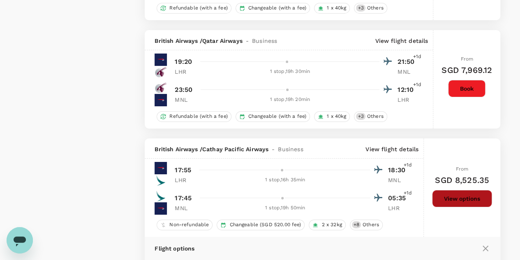
click at [486, 190] on button "View options" at bounding box center [462, 198] width 60 height 17
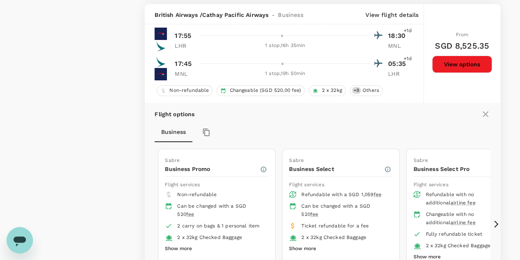
scroll to position [1521, 0]
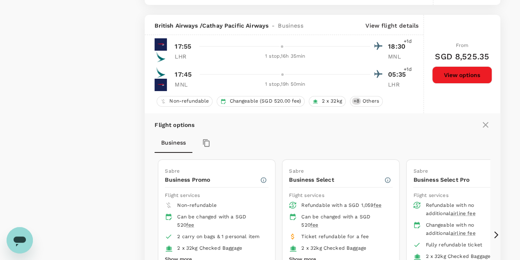
click at [489, 120] on icon at bounding box center [486, 125] width 10 height 10
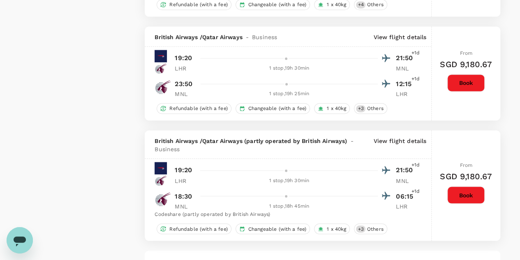
scroll to position [2262, 0]
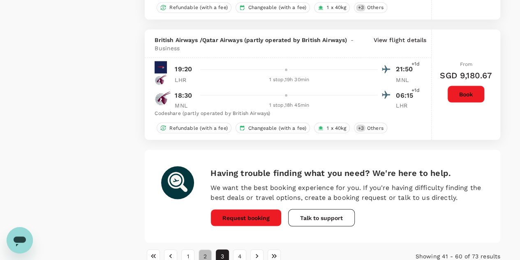
click at [204, 249] on button "2" at bounding box center [205, 255] width 13 height 13
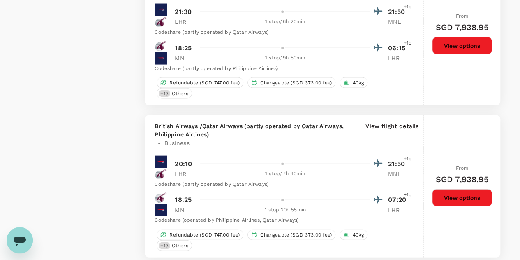
scroll to position [2415, 0]
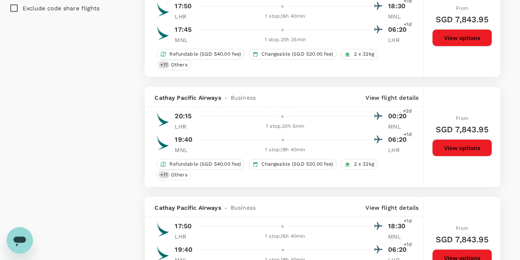
scroll to position [1234, 0]
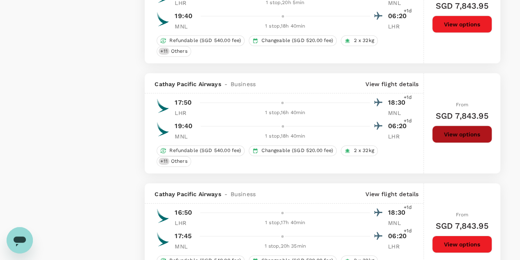
click at [469, 132] on button "View options" at bounding box center [462, 133] width 60 height 17
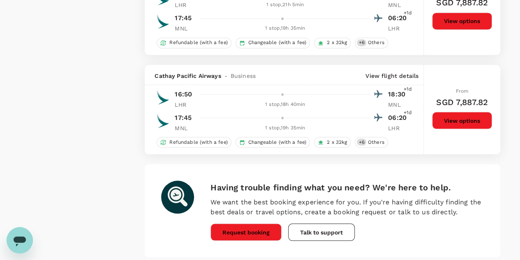
scroll to position [2342, 0]
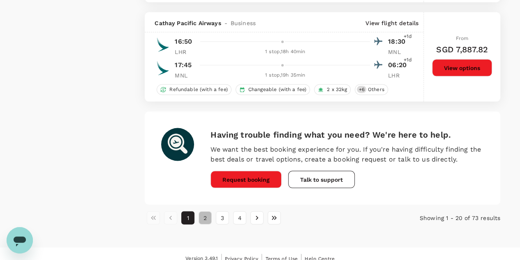
click at [205, 211] on button "2" at bounding box center [205, 217] width 13 height 13
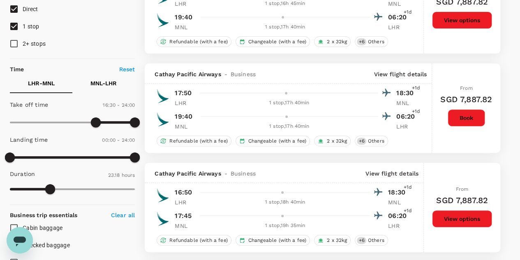
scroll to position [123, 0]
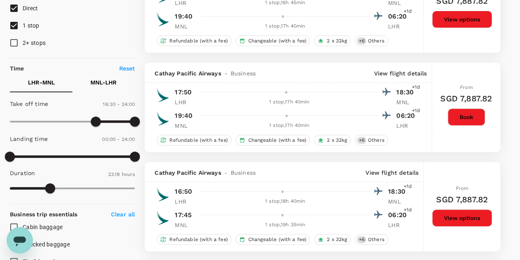
click at [459, 115] on button "Book" at bounding box center [466, 116] width 37 height 17
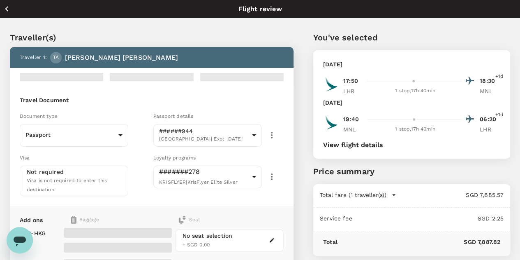
click at [9, 12] on icon "button" at bounding box center [7, 9] width 10 height 10
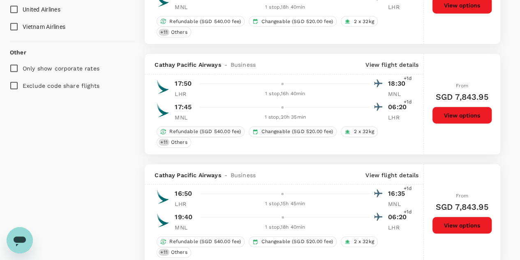
scroll to position [1157, 0]
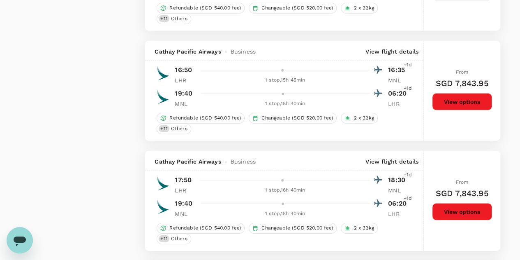
click at [403, 157] on p "View flight details" at bounding box center [392, 161] width 53 height 8
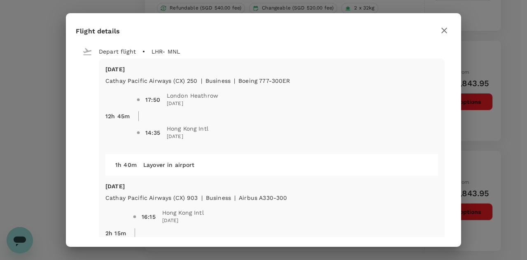
click at [441, 30] on icon "button" at bounding box center [444, 31] width 10 height 10
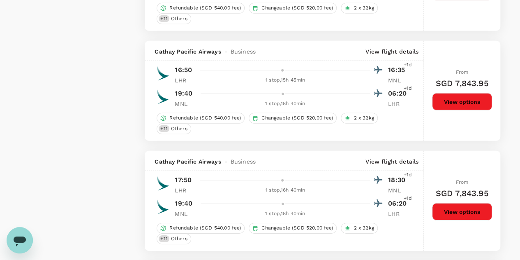
scroll to position [1280, 0]
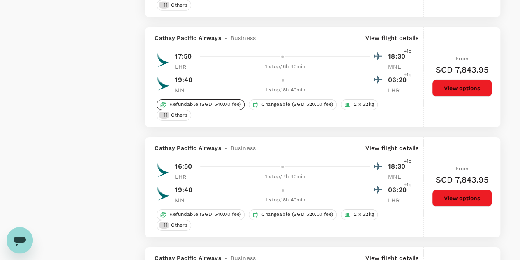
click at [210, 101] on span "Refundable (SGD 540.00 fee)" at bounding box center [205, 104] width 78 height 7
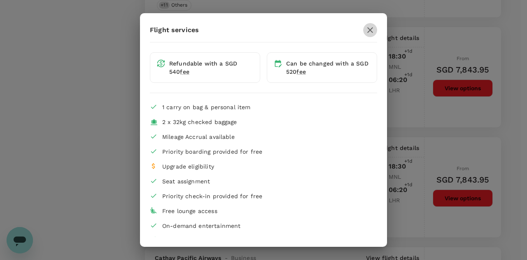
click at [365, 30] on icon "button" at bounding box center [370, 30] width 10 height 10
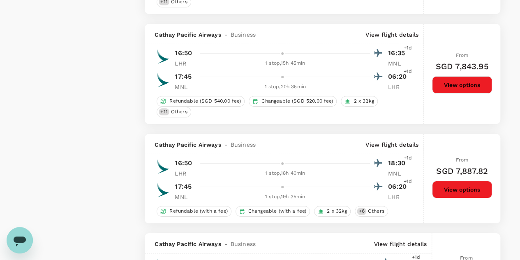
scroll to position [1578, 0]
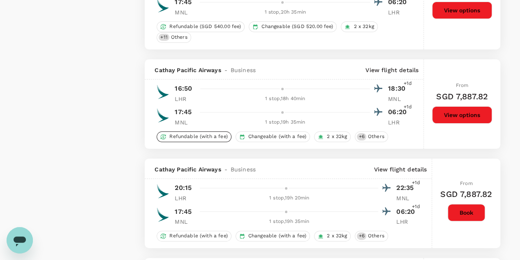
click at [209, 133] on span "Refundable (with a fee)" at bounding box center [198, 136] width 65 height 7
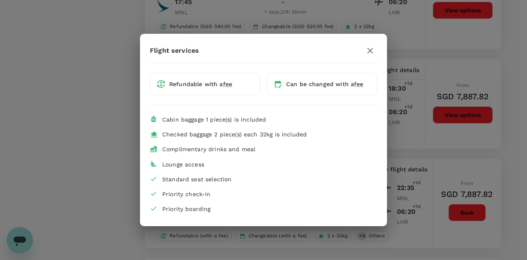
click at [368, 51] on icon "button" at bounding box center [370, 51] width 10 height 10
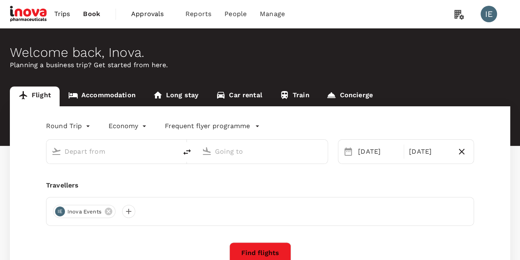
type input "business"
type input "London Heathrow (LHR)"
type input "[PERSON_NAME] Intl (MNL)"
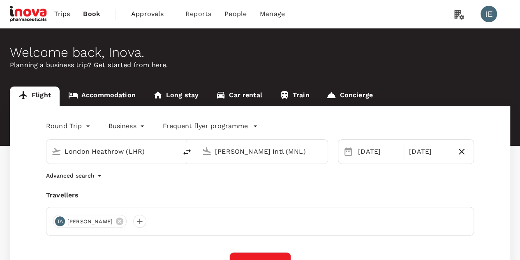
scroll to position [123, 0]
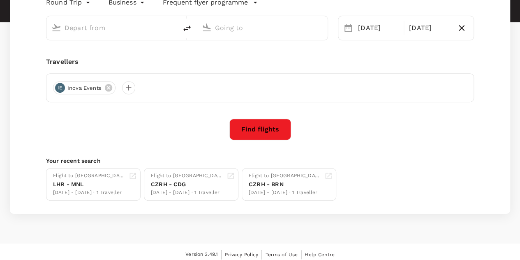
type input "London Heathrow (LHR)"
type input "[PERSON_NAME] Intl (MNL)"
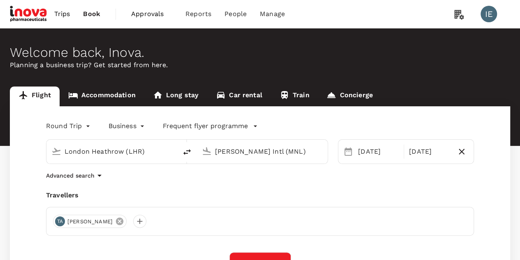
click at [116, 222] on icon at bounding box center [119, 220] width 7 height 7
click at [57, 220] on div at bounding box center [59, 220] width 13 height 13
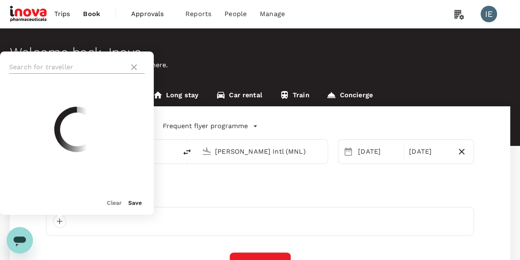
click at [48, 67] on input "text" at bounding box center [67, 66] width 117 height 13
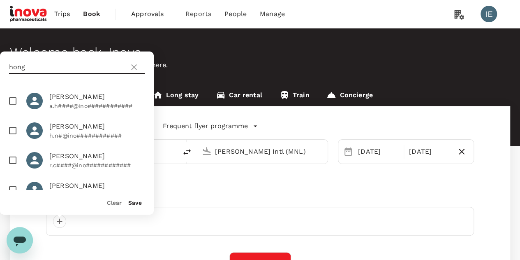
type input "hong"
click at [16, 101] on input "checkbox" at bounding box center [12, 100] width 17 height 17
checkbox input "true"
click at [134, 204] on button "Save" at bounding box center [135, 202] width 14 height 7
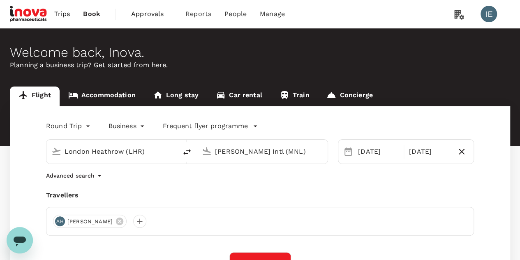
click at [156, 149] on input "London Heathrow (LHR)" at bounding box center [112, 151] width 95 height 13
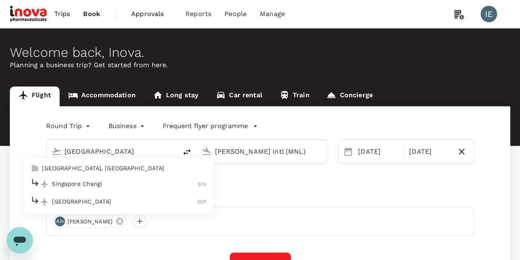
click at [81, 182] on p "Singapore Changi" at bounding box center [125, 183] width 146 height 8
type input "Singapore Changi (SIN)"
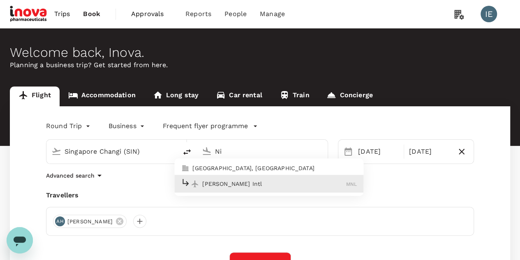
type input "N"
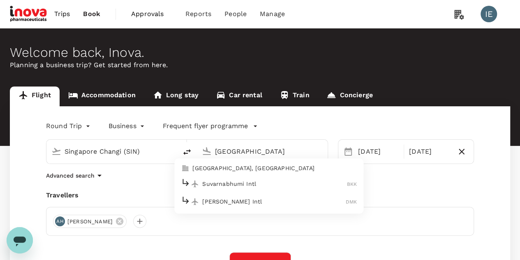
click at [230, 183] on p "Suvarnabhumi Intl" at bounding box center [274, 183] width 145 height 8
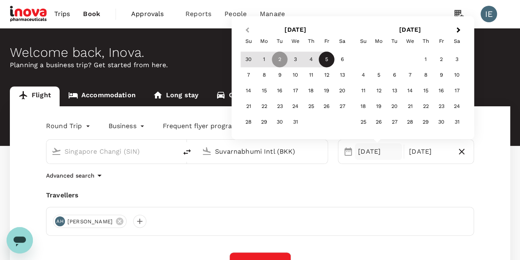
type input "Suvarnabhumi Intl (BKK)"
click at [248, 32] on button "Previous Month" at bounding box center [246, 30] width 13 height 13
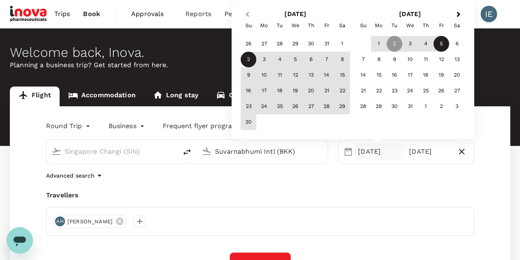
click at [247, 19] on button "Previous Month" at bounding box center [246, 14] width 13 height 13
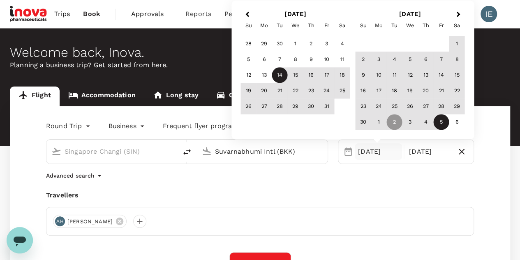
click at [282, 75] on div "14" at bounding box center [280, 75] width 16 height 16
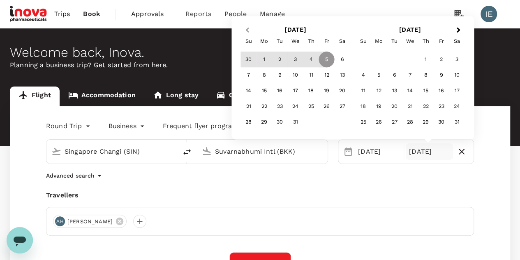
click at [245, 30] on button "Previous Month" at bounding box center [246, 30] width 13 height 13
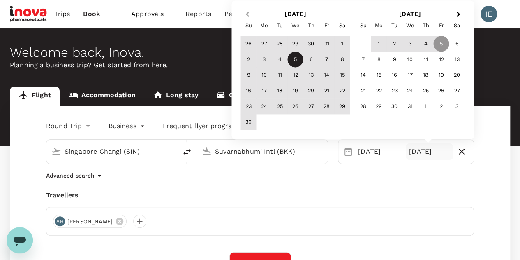
click at [247, 19] on button "Previous Month" at bounding box center [246, 14] width 13 height 13
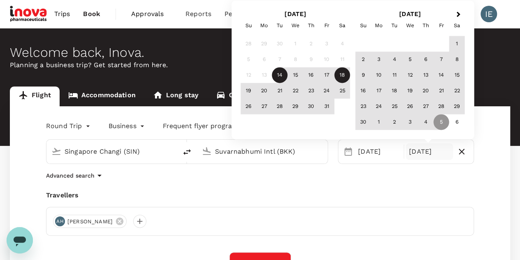
click at [337, 77] on div "18" at bounding box center [343, 75] width 16 height 16
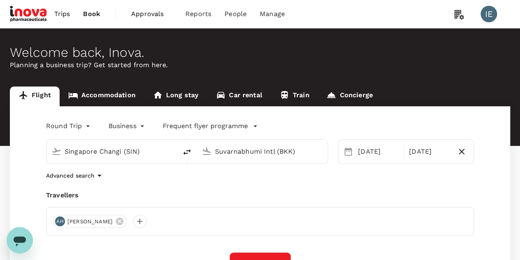
click at [387, 176] on div "Advanced search" at bounding box center [260, 175] width 428 height 10
click at [141, 123] on body "Trips Book Approvals 0 Reports People Manage IE Welcome back , [GEOGRAPHIC_DATA…" at bounding box center [260, 199] width 520 height 399
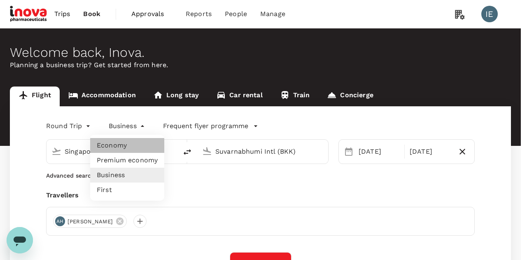
click at [124, 140] on li "Economy" at bounding box center [127, 145] width 74 height 15
type input "economy"
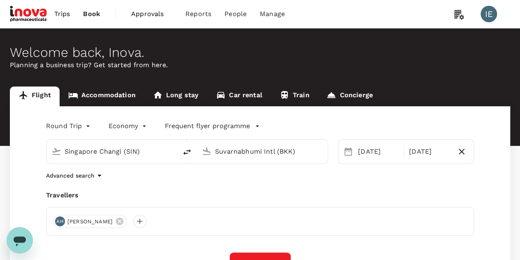
click at [161, 174] on div "Advanced search" at bounding box center [260, 175] width 428 height 10
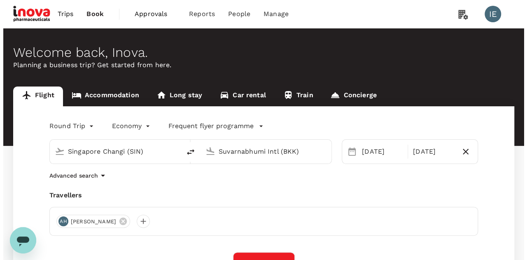
scroll to position [123, 0]
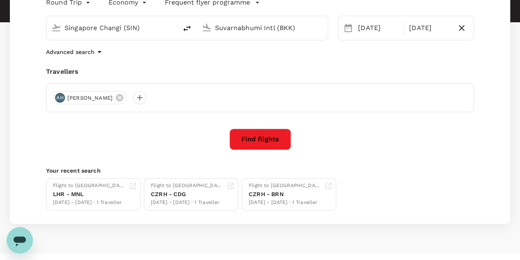
click at [253, 135] on button "Find flights" at bounding box center [261, 138] width 62 height 21
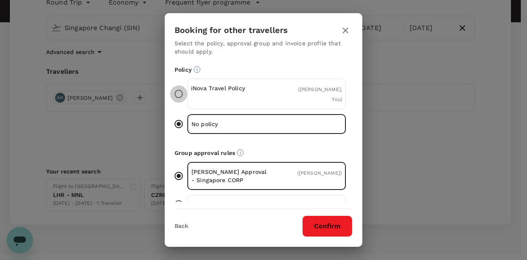
click at [186, 86] on input "iNova Travel Policy ( [PERSON_NAME], You )" at bounding box center [178, 93] width 17 height 17
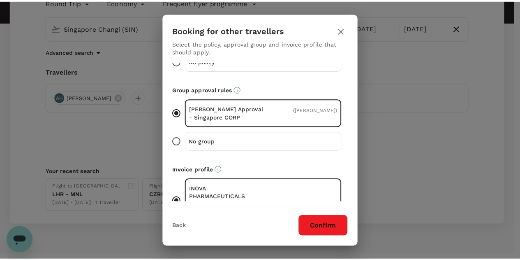
scroll to position [78, 0]
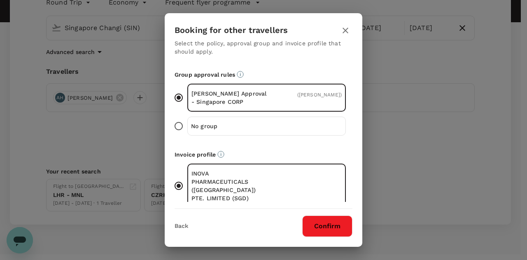
click at [329, 220] on button "Confirm" at bounding box center [327, 225] width 50 height 21
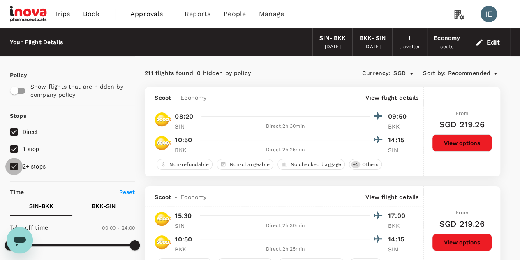
click at [19, 165] on input "2+ stops" at bounding box center [13, 166] width 17 height 17
checkbox input "false"
click at [13, 146] on input "1 stop" at bounding box center [13, 148] width 17 height 17
checkbox input "false"
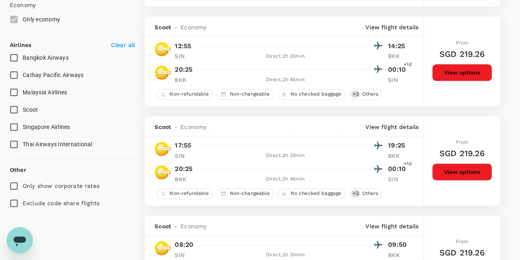
scroll to position [494, 0]
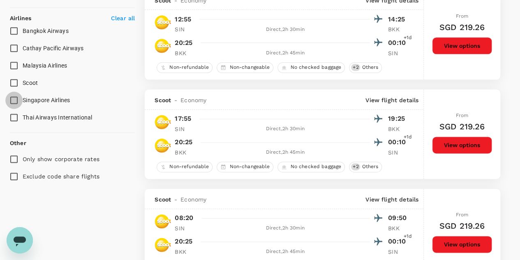
click at [16, 101] on input "Singapore Airlines" at bounding box center [13, 99] width 17 height 17
checkbox input "true"
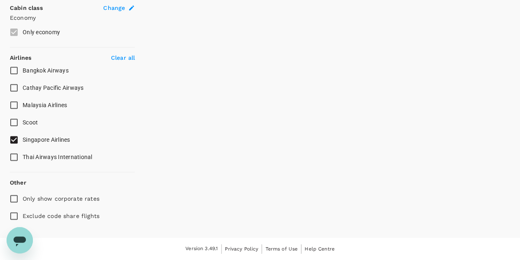
scroll to position [452, 0]
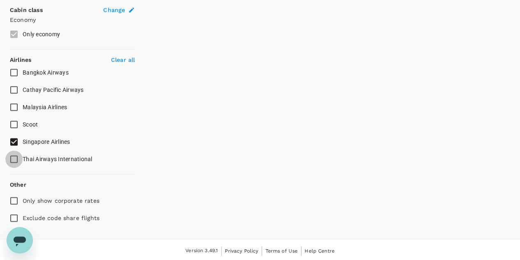
click at [15, 158] on input "Thai Airways International" at bounding box center [13, 158] width 17 height 17
checkbox input "true"
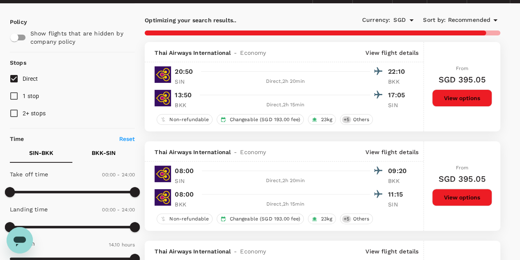
scroll to position [0, 0]
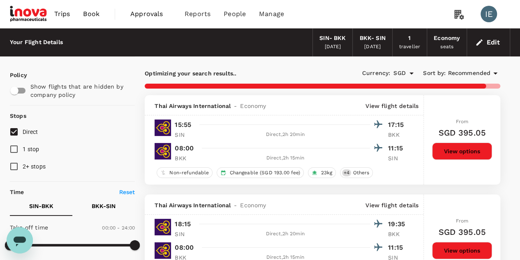
click at [458, 74] on span "Recommended" at bounding box center [469, 73] width 43 height 9
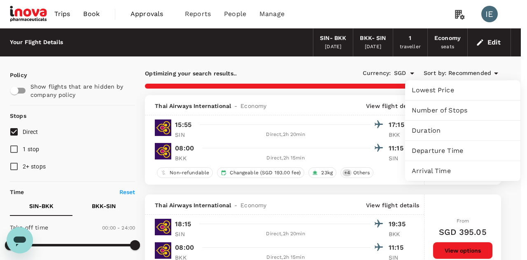
click at [429, 90] on span "Lowest Price" at bounding box center [462, 90] width 102 height 10
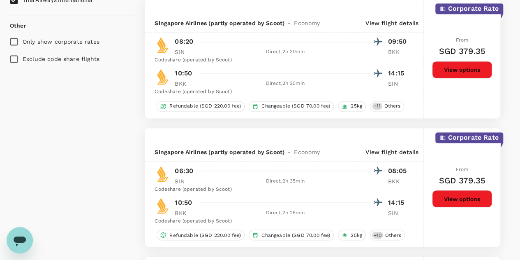
scroll to position [617, 0]
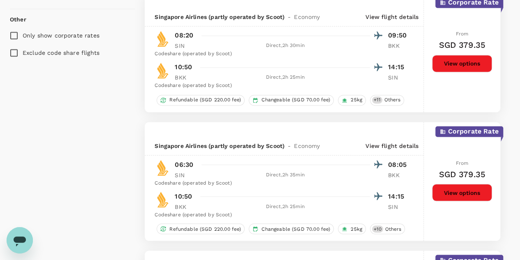
click at [16, 52] on input "Exclude code share flights" at bounding box center [13, 52] width 17 height 17
checkbox input "true"
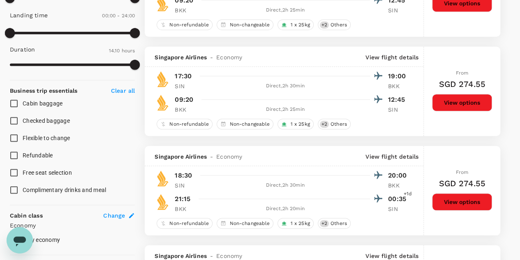
scroll to position [0, 0]
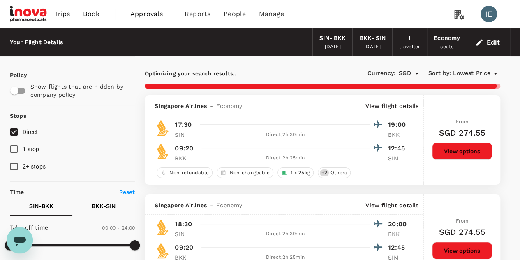
type input "875"
checkbox input "false"
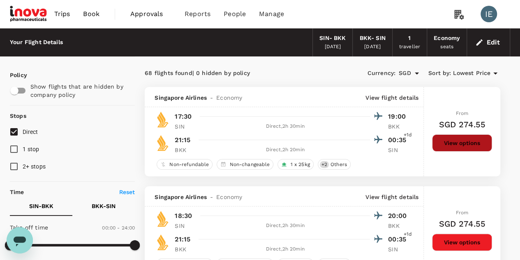
click at [460, 144] on button "View options" at bounding box center [462, 142] width 60 height 17
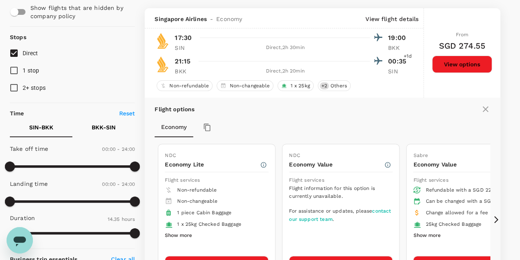
scroll to position [86, 0]
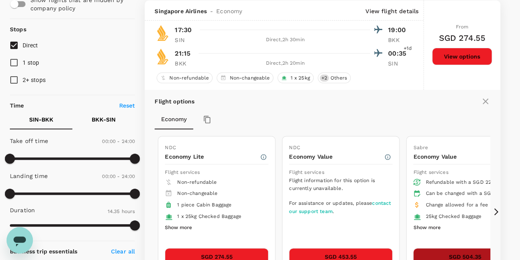
click at [436, 253] on button "SGD 504.35" at bounding box center [465, 256] width 104 height 17
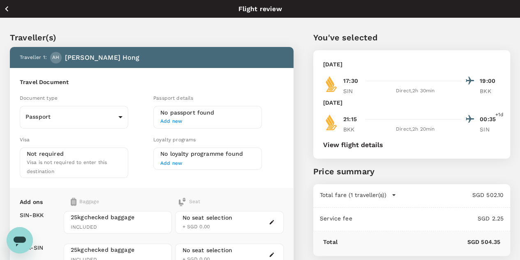
click at [10, 9] on icon "button" at bounding box center [7, 9] width 10 height 10
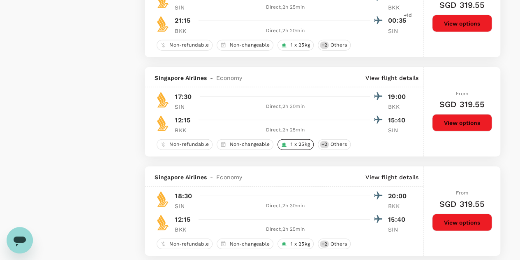
scroll to position [1234, 0]
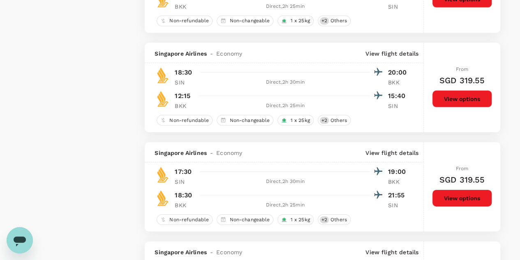
click at [471, 198] on button "View options" at bounding box center [462, 197] width 60 height 17
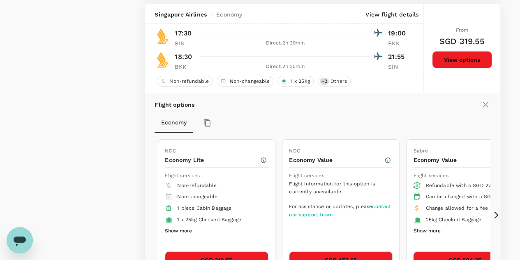
scroll to position [1374, 0]
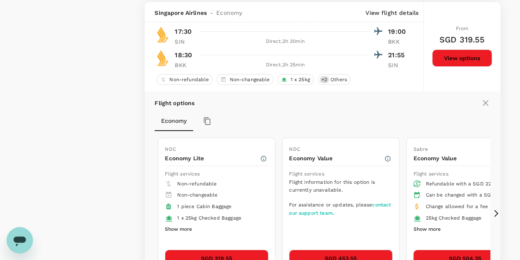
click at [482, 98] on icon at bounding box center [486, 103] width 10 height 10
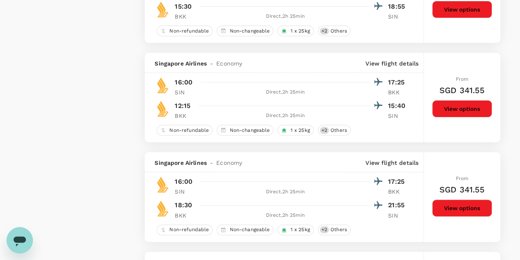
scroll to position [1744, 0]
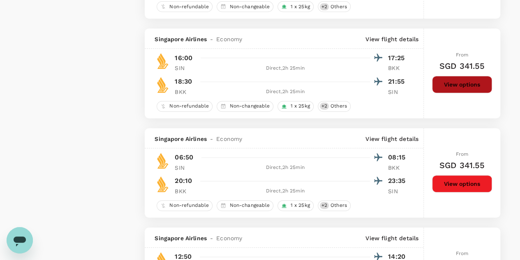
click at [451, 84] on button "View options" at bounding box center [462, 84] width 60 height 17
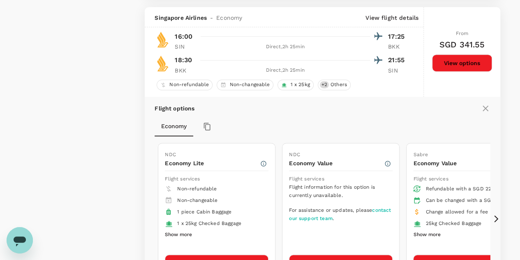
scroll to position [1770, 0]
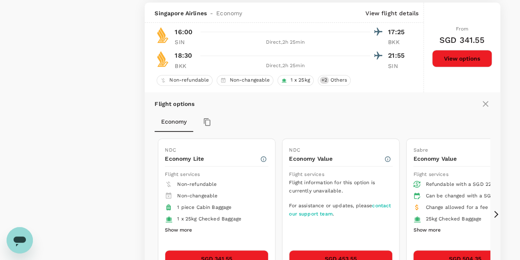
click at [286, 107] on div "Flight options Economy NDC Economy Lite Flight services Non-refundable Non-chan…" at bounding box center [323, 207] width 356 height 231
click at [485, 101] on icon at bounding box center [486, 104] width 6 height 6
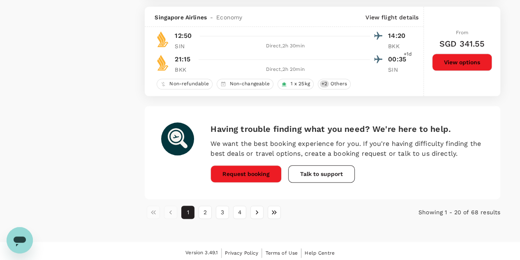
scroll to position [1841, 0]
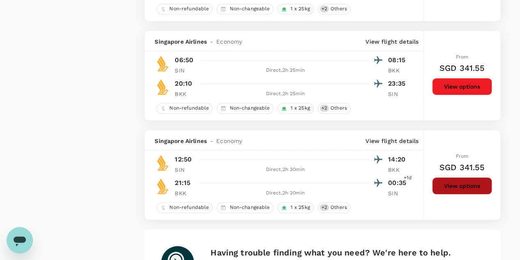
click at [471, 182] on button "View options" at bounding box center [462, 185] width 60 height 17
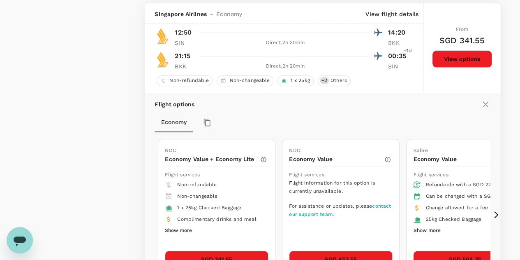
scroll to position [1968, 0]
click at [485, 100] on icon at bounding box center [486, 104] width 10 height 10
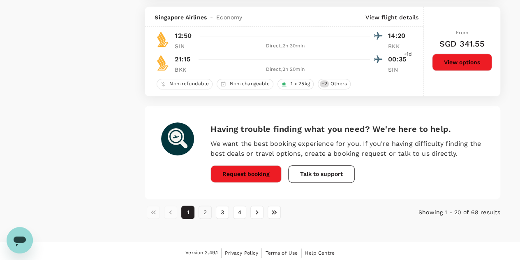
click at [204, 213] on button "2" at bounding box center [205, 211] width 13 height 13
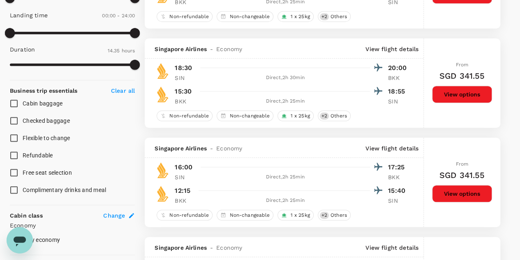
scroll to position [370, 0]
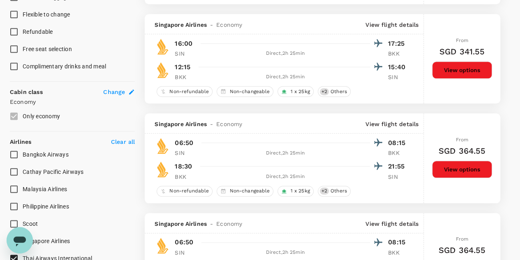
click at [453, 169] on button "View options" at bounding box center [462, 168] width 60 height 17
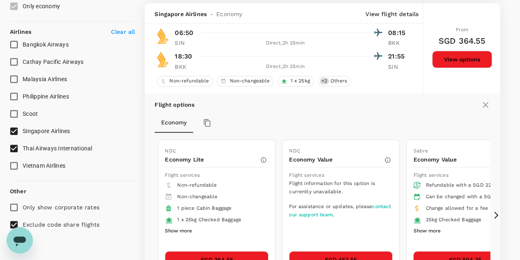
scroll to position [483, 0]
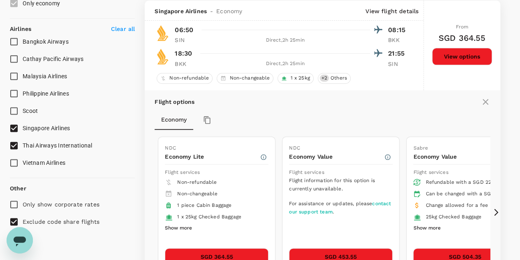
click at [483, 103] on icon at bounding box center [486, 102] width 6 height 6
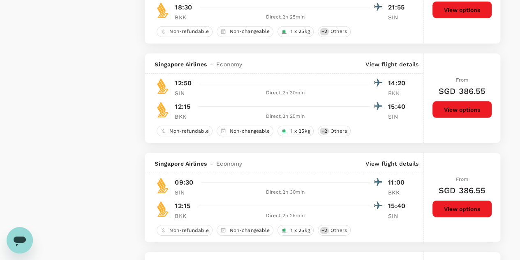
scroll to position [1347, 0]
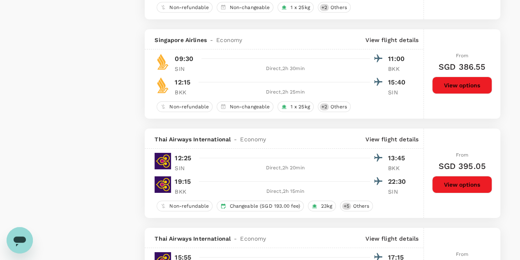
click at [451, 183] on button "View options" at bounding box center [462, 184] width 60 height 17
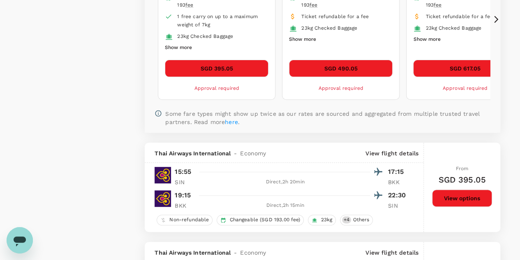
scroll to position [1794, 0]
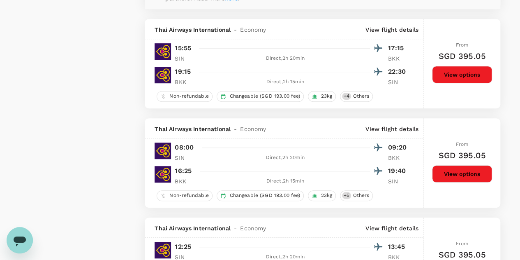
click at [453, 69] on button "View options" at bounding box center [462, 74] width 60 height 17
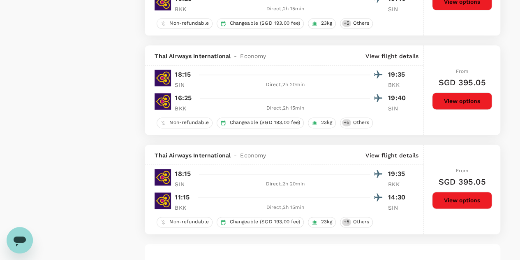
scroll to position [2189, 0]
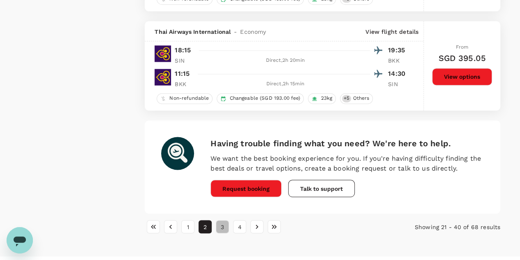
click at [222, 225] on button "3" at bounding box center [222, 226] width 13 height 13
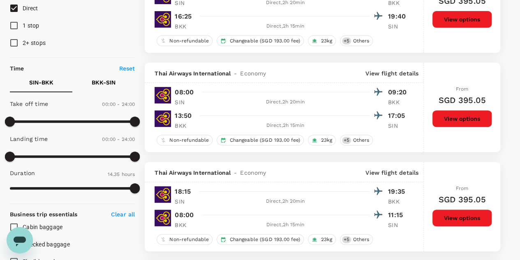
scroll to position [247, 0]
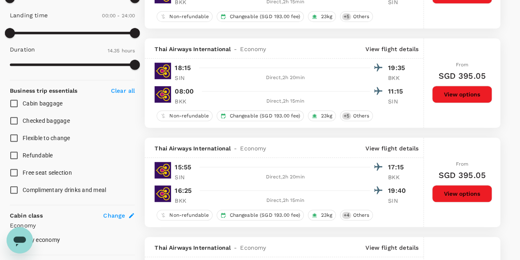
click at [459, 193] on button "View options" at bounding box center [462, 193] width 60 height 17
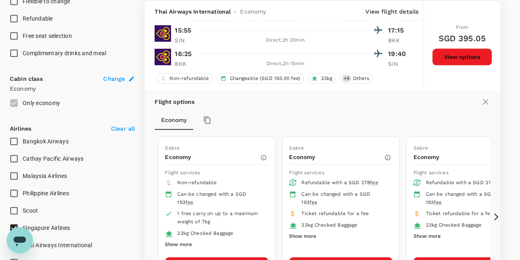
scroll to position [260, 0]
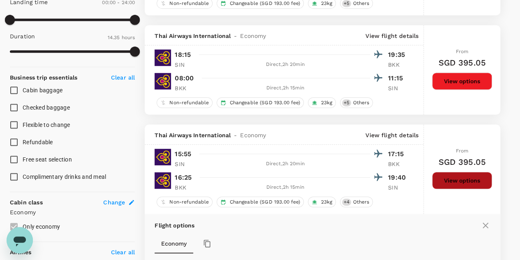
click at [465, 179] on button "View options" at bounding box center [462, 180] width 60 height 17
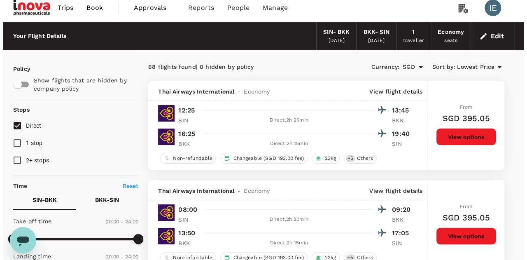
scroll to position [0, 0]
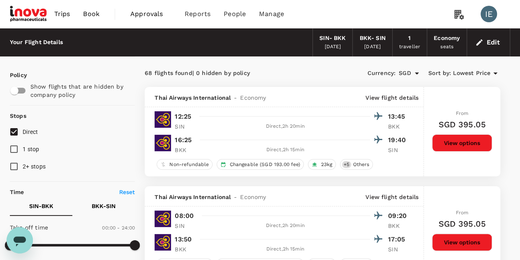
click at [387, 95] on p "View flight details" at bounding box center [392, 97] width 53 height 8
